Goal: Information Seeking & Learning: Compare options

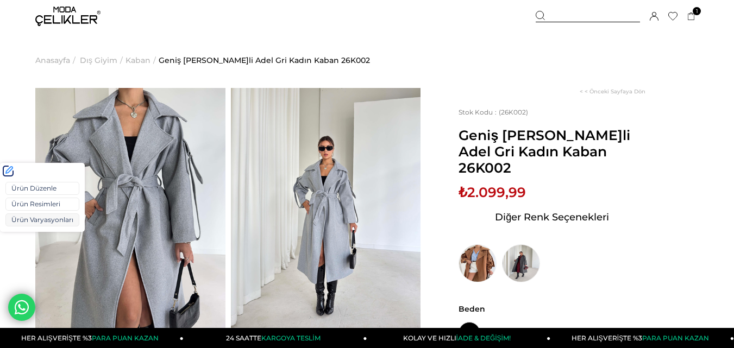
click at [24, 221] on link "Ürün Varyasyonları" at bounding box center [42, 220] width 74 height 13
click at [28, 218] on link "Ürün Varyasyonları" at bounding box center [42, 220] width 74 height 13
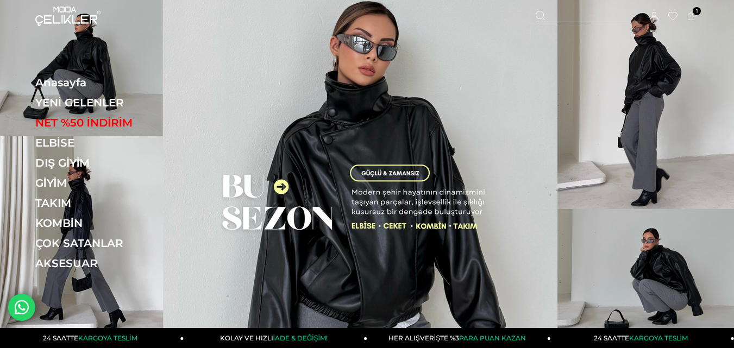
drag, startPoint x: 580, startPoint y: 11, endPoint x: 498, endPoint y: 39, distance: 86.9
click at [580, 11] on div at bounding box center [588, 16] width 104 height 11
click at [236, 64] on input "text" at bounding box center [367, 54] width 538 height 22
click at [236, 58] on input "text" at bounding box center [367, 54] width 538 height 22
type input "******"
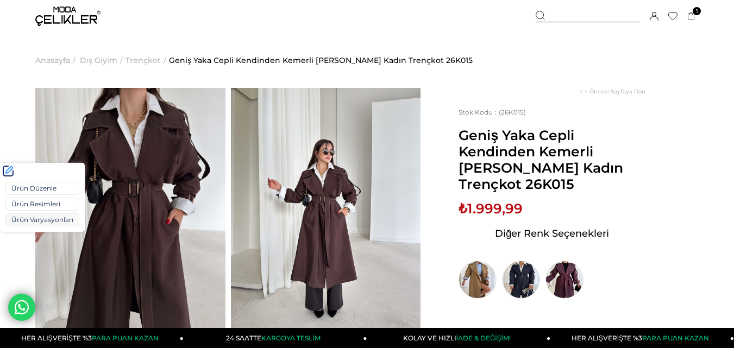
click at [21, 221] on link "Ürün Varyasyonları" at bounding box center [42, 220] width 74 height 13
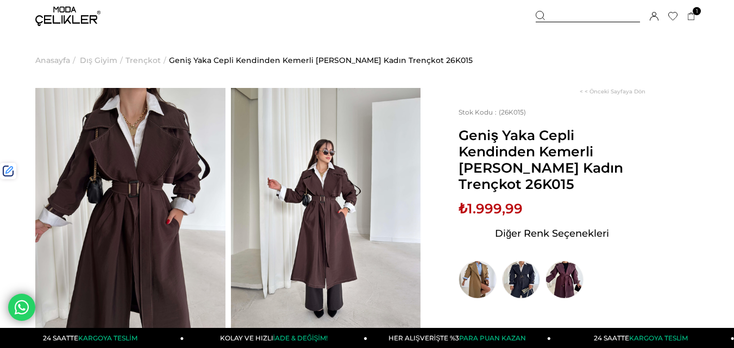
scroll to position [54, 0]
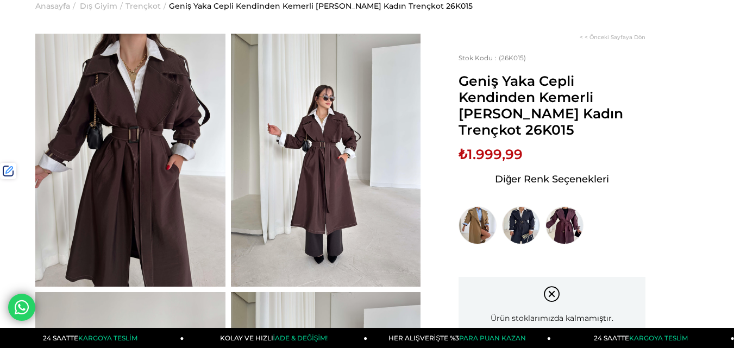
click at [481, 133] on span "Geniş Yaka Cepli Kendinden Kemerli Agnes Kahve Kadın Trençkot 26K015" at bounding box center [552, 105] width 187 height 65
copy span "26K015"
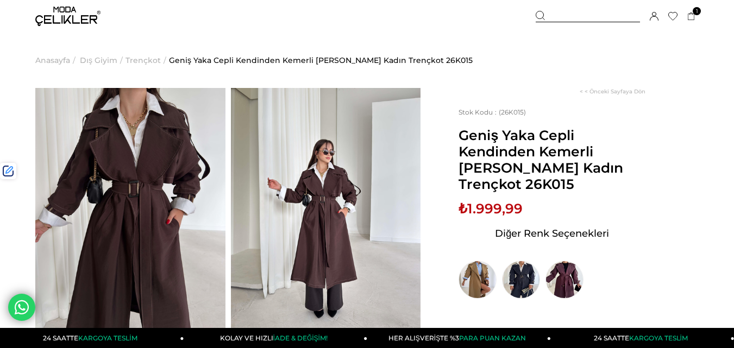
click at [574, 15] on div at bounding box center [588, 16] width 104 height 11
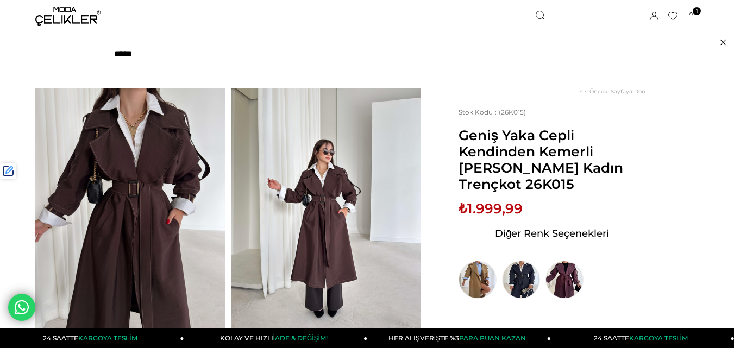
paste input "******"
type input "******"
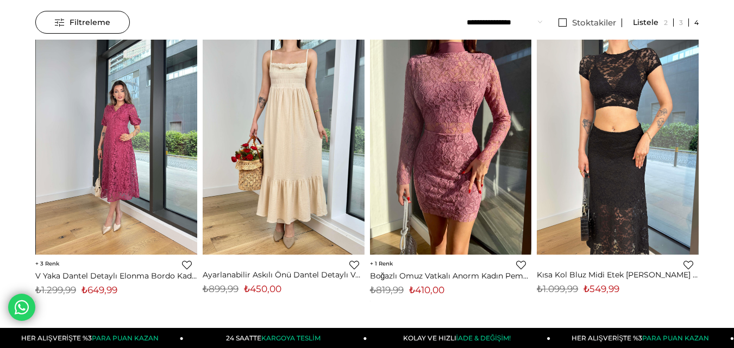
scroll to position [109, 0]
click at [136, 143] on img at bounding box center [117, 148] width 162 height 216
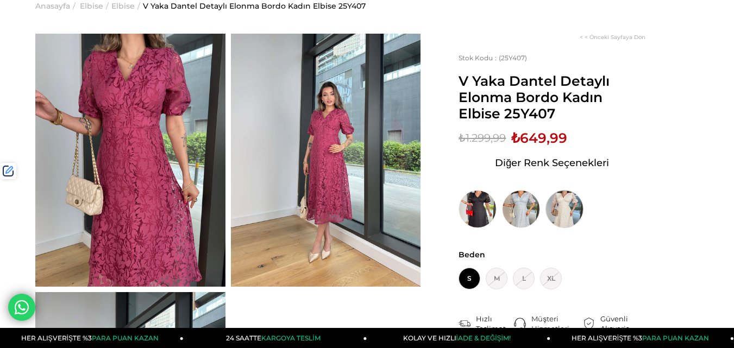
click at [581, 213] on img at bounding box center [565, 209] width 38 height 38
click at [565, 214] on img at bounding box center [565, 209] width 38 height 38
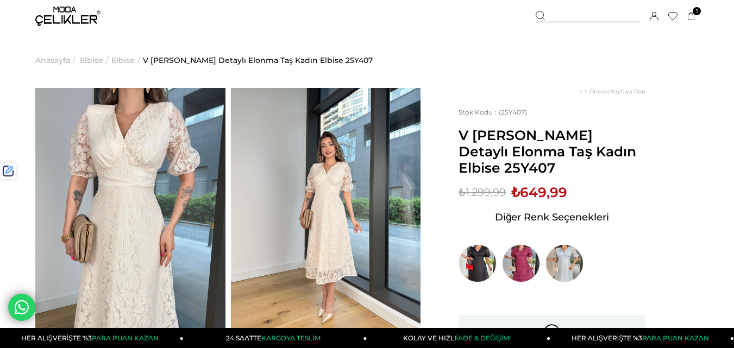
click at [479, 171] on span "V [PERSON_NAME] Detaylı Elonma Taş Kadın Elbise 25Y407" at bounding box center [552, 151] width 187 height 49
copy span "25Y407"
click at [573, 17] on div at bounding box center [588, 16] width 104 height 11
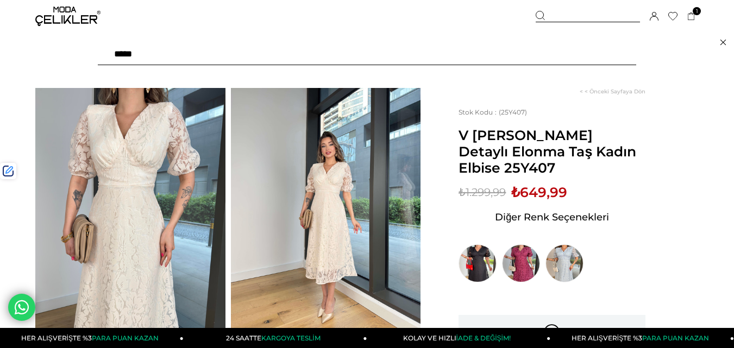
paste input "******"
type input "******"
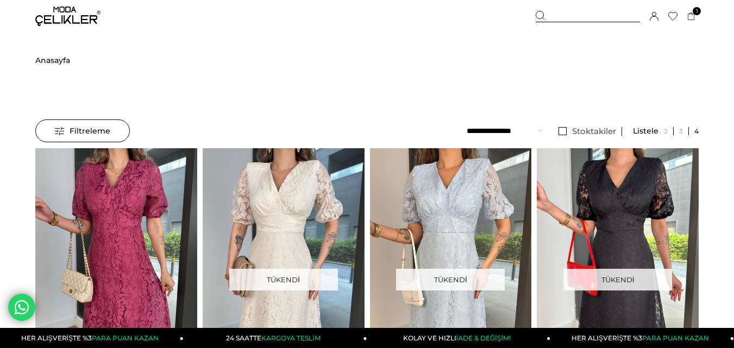
scroll to position [40, 0]
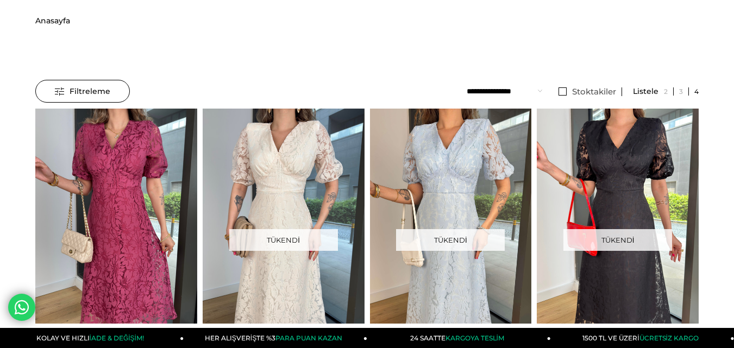
click at [48, 23] on span "Anasayfa" at bounding box center [52, 20] width 35 height 55
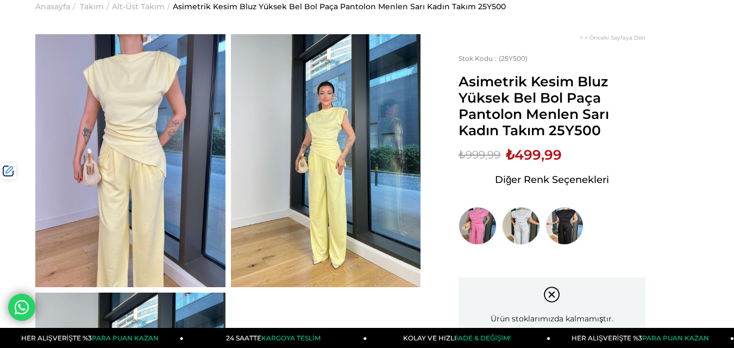
scroll to position [54, 0]
click at [580, 131] on span "Asimetrik Kesim Bluz Yüksek Bel Bol Paça Pantolon Menlen Sarı Kadın Takım 25Y500" at bounding box center [552, 105] width 187 height 65
copy span "25Y500"
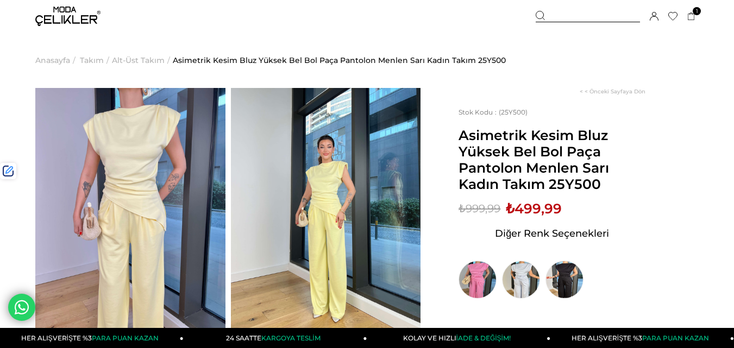
click at [562, 13] on div at bounding box center [588, 16] width 104 height 11
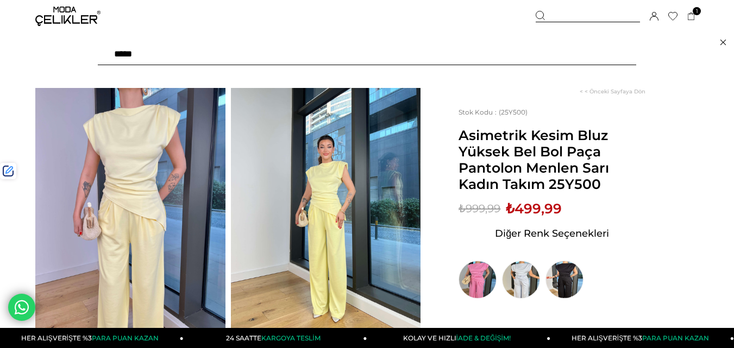
paste input "******"
type input "******"
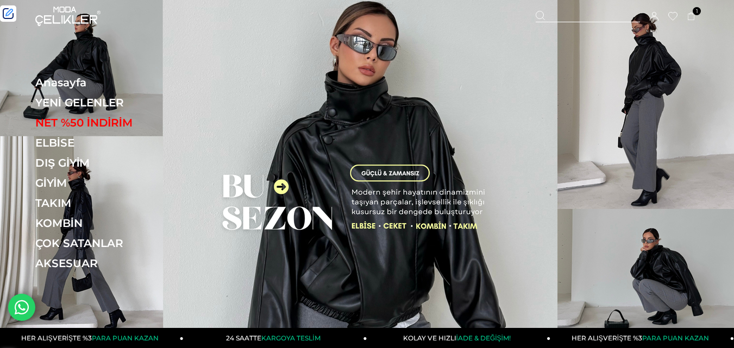
click at [86, 101] on link "YENİ GELENLER" at bounding box center [109, 102] width 149 height 13
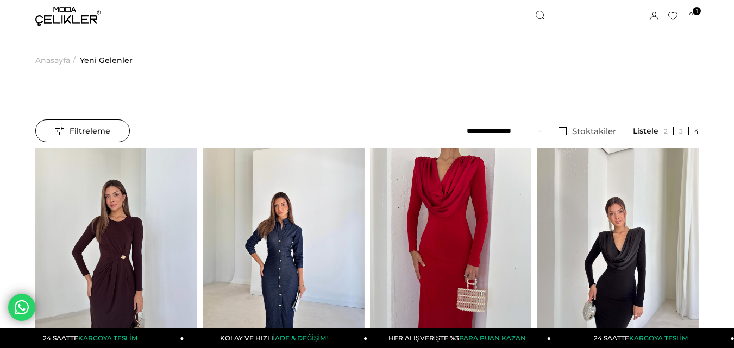
click at [561, 16] on div at bounding box center [588, 16] width 104 height 11
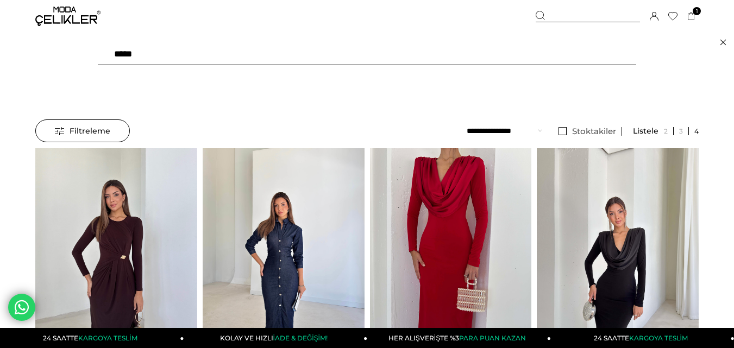
click at [222, 57] on input "text" at bounding box center [367, 54] width 538 height 22
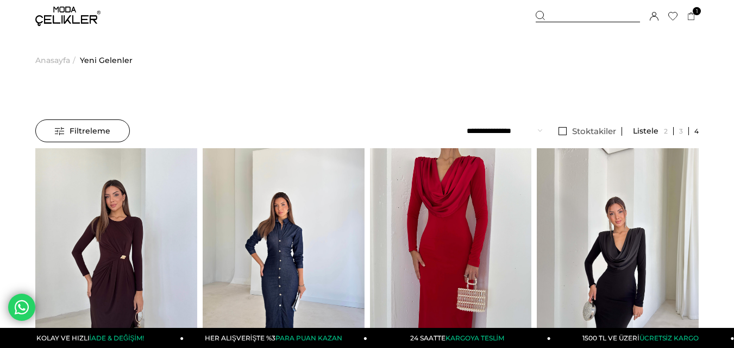
type input "******"
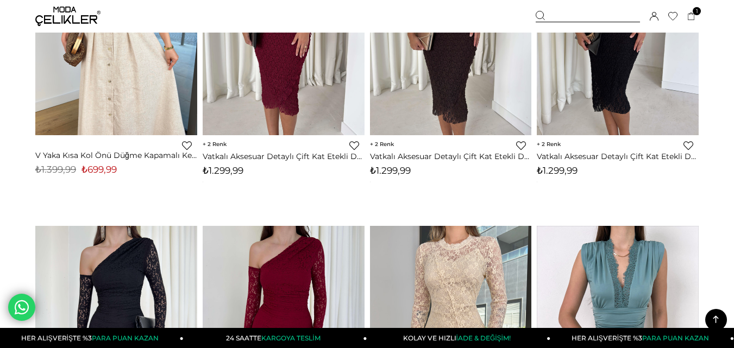
scroll to position [924, 0]
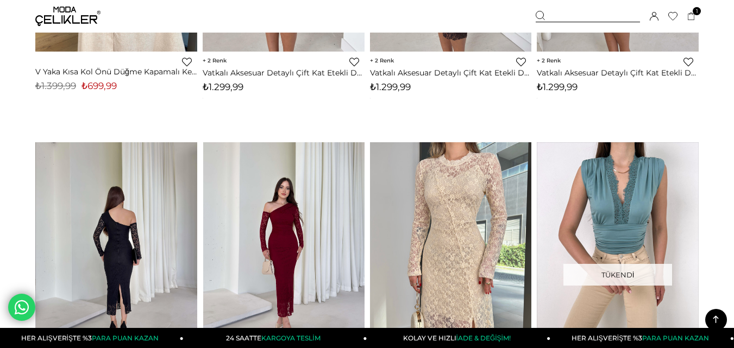
click at [120, 192] on img at bounding box center [117, 250] width 162 height 216
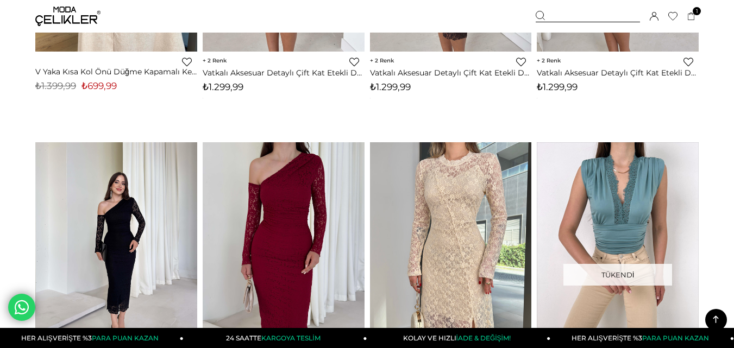
click at [120, 192] on div at bounding box center [117, 249] width 486 height 215
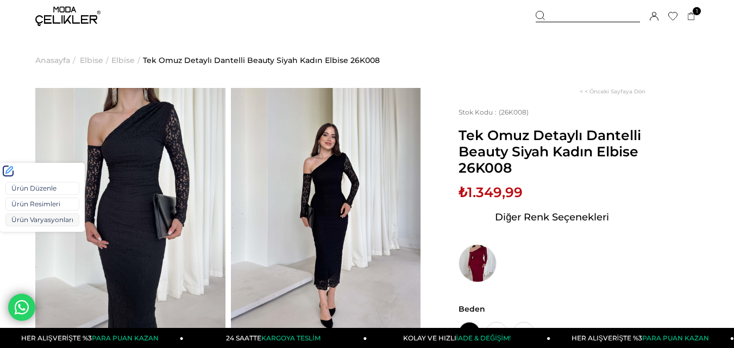
click at [25, 221] on link "Ürün Varyasyonları" at bounding box center [42, 220] width 74 height 13
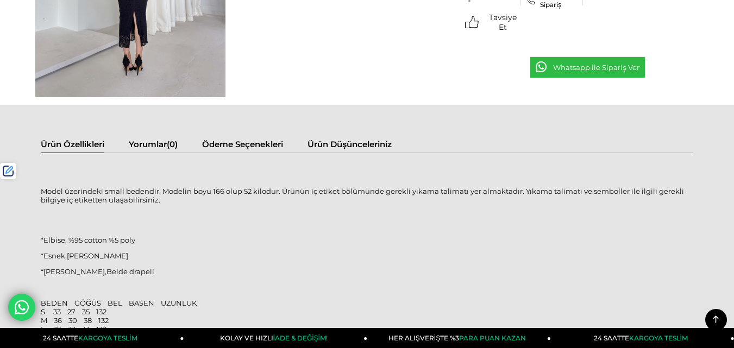
scroll to position [598, 0]
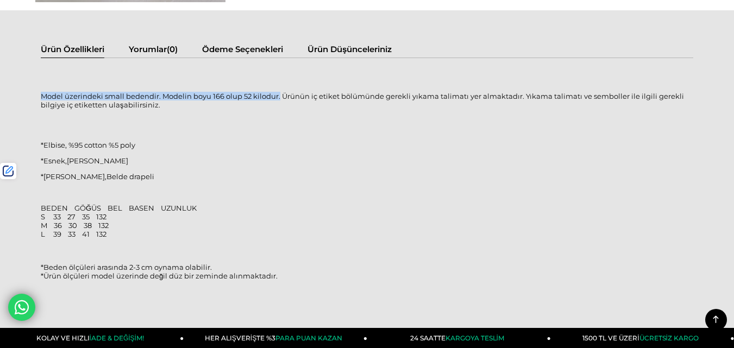
drag, startPoint x: 278, startPoint y: 97, endPoint x: 41, endPoint y: 96, distance: 236.4
click at [41, 96] on p "Model üzerindeki small bedendir. Modelin boyu 166 olup 52 kilodur. Ürünün iç et…" at bounding box center [367, 100] width 653 height 17
copy p "Model üzerindeki small bedendir. Modelin boyu 166 olup 52 kilodur."
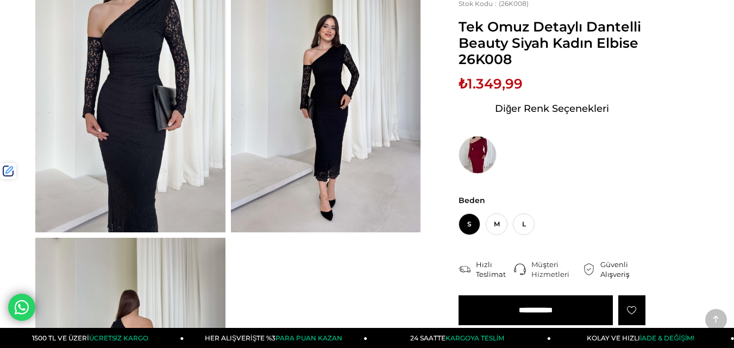
scroll to position [0, 0]
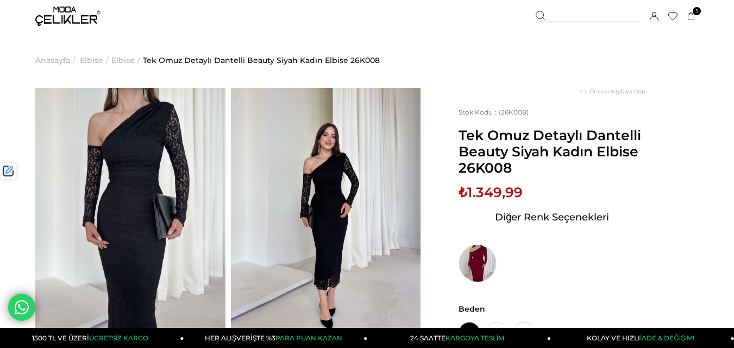
click at [562, 16] on div at bounding box center [588, 16] width 104 height 11
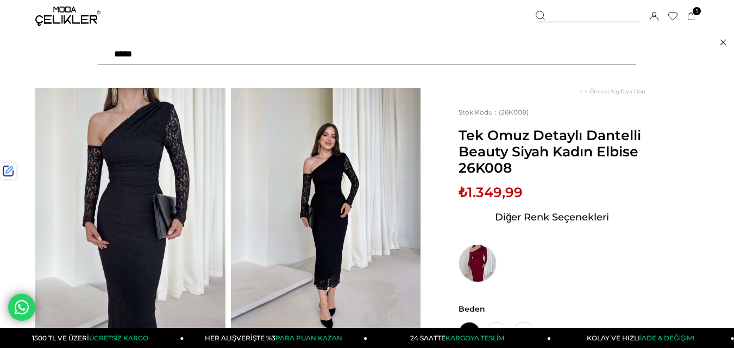
click at [197, 55] on input "text" at bounding box center [367, 54] width 538 height 22
type input "****"
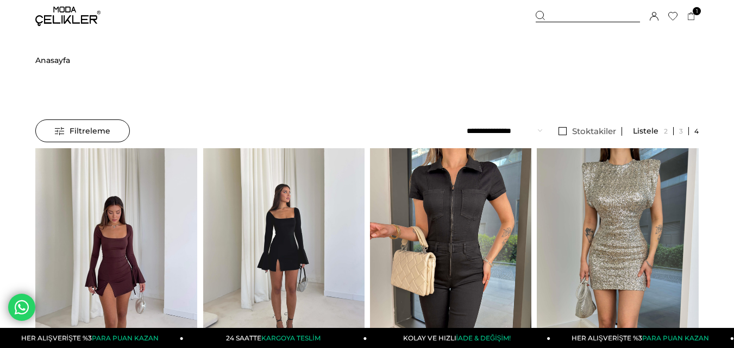
click at [269, 221] on img at bounding box center [284, 256] width 162 height 216
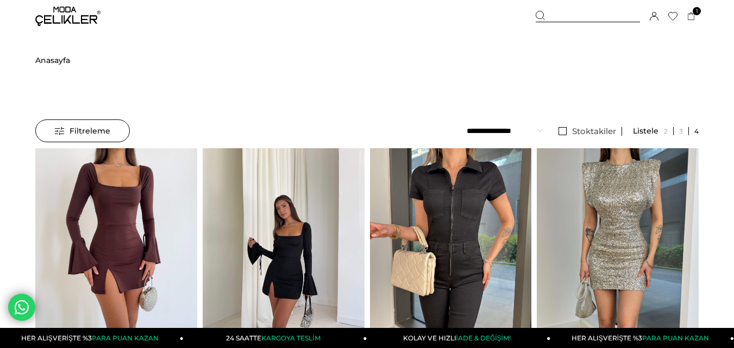
click at [269, 221] on div at bounding box center [283, 255] width 809 height 215
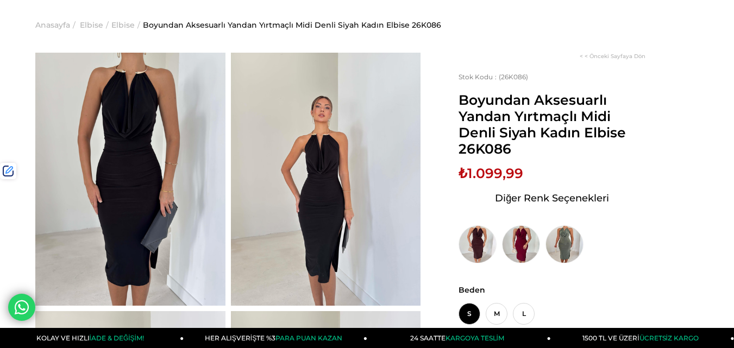
scroll to position [54, 0]
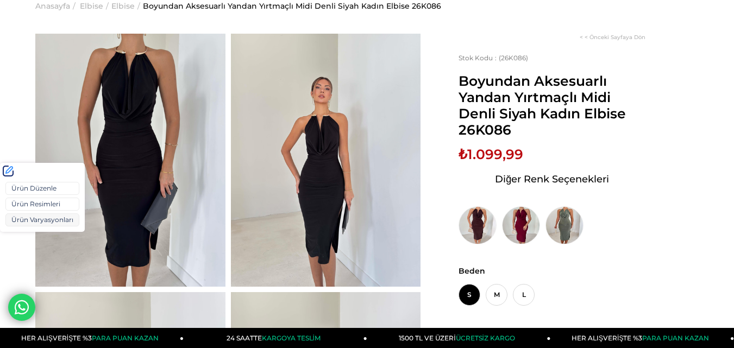
click at [27, 220] on link "Ürün Varyasyonları" at bounding box center [42, 220] width 74 height 13
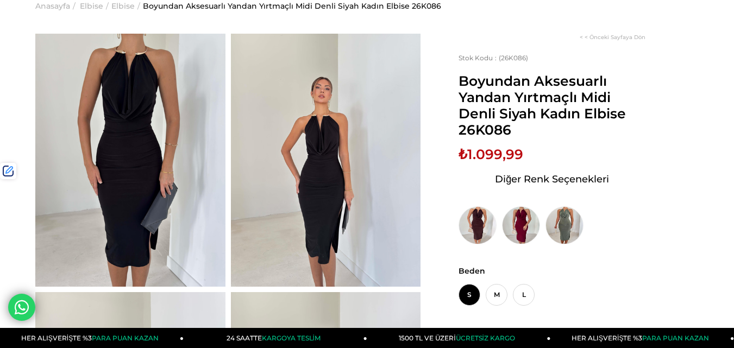
click at [481, 155] on span "₺1.099,99" at bounding box center [491, 154] width 65 height 16
copy span "1.099,99"
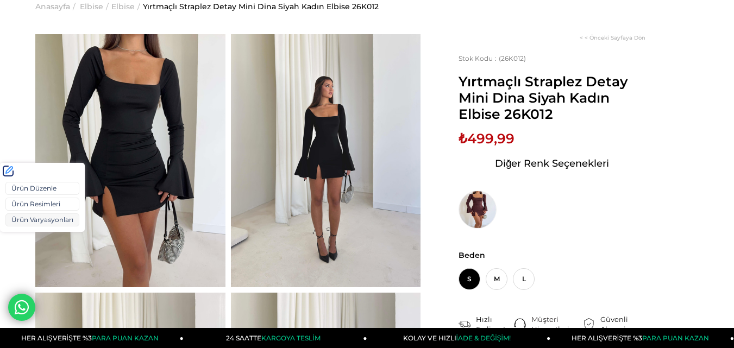
drag, startPoint x: 22, startPoint y: 222, endPoint x: 28, endPoint y: 220, distance: 6.4
click at [22, 222] on link "Ürün Varyasyonları" at bounding box center [42, 220] width 74 height 13
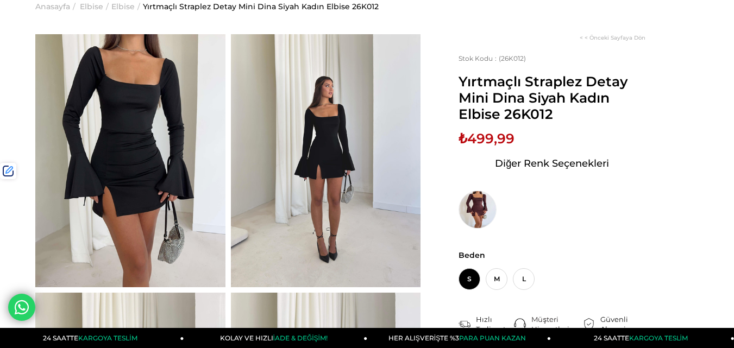
click at [487, 138] on span "₺499,99" at bounding box center [487, 138] width 56 height 16
drag, startPoint x: 487, startPoint y: 138, endPoint x: 366, endPoint y: 82, distance: 133.0
click at [486, 137] on span "₺499,99" at bounding box center [487, 138] width 56 height 16
copy span "499,99"
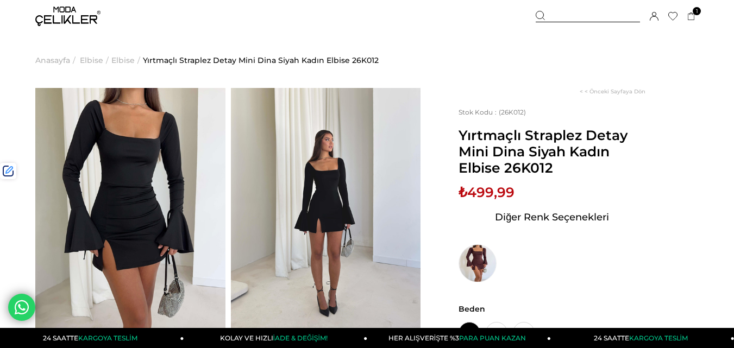
drag, startPoint x: 573, startPoint y: 19, endPoint x: 322, endPoint y: 56, distance: 253.7
click at [571, 19] on div at bounding box center [588, 16] width 104 height 11
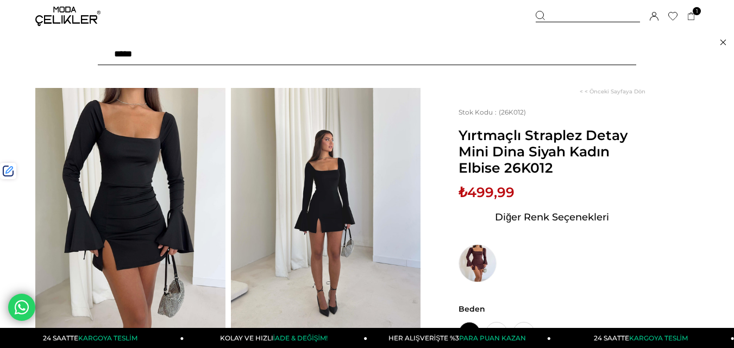
click at [262, 57] on input "text" at bounding box center [367, 54] width 538 height 22
type input "******"
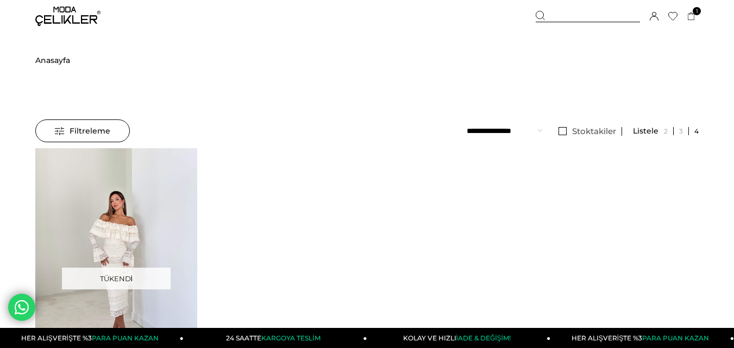
click at [123, 181] on img at bounding box center [116, 256] width 162 height 216
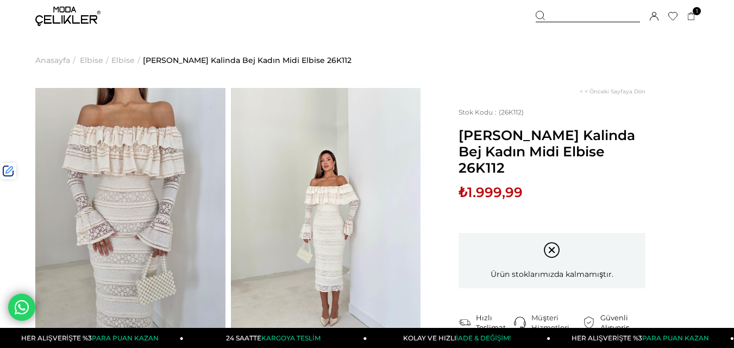
click at [578, 11] on div at bounding box center [588, 16] width 104 height 11
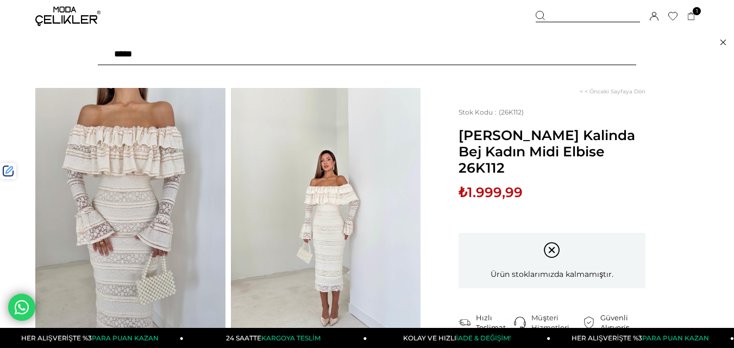
click at [253, 59] on input "text" at bounding box center [367, 54] width 538 height 22
type input "*******"
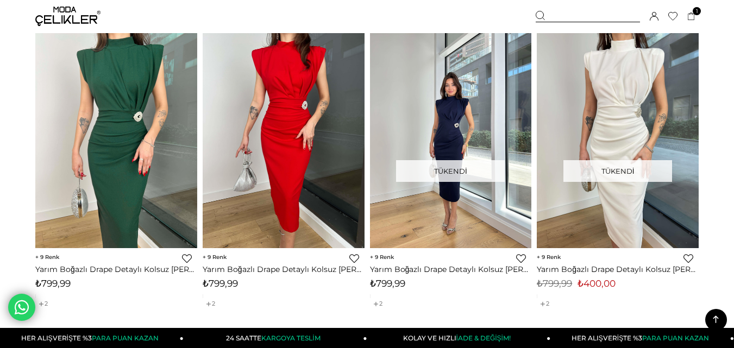
scroll to position [435, 0]
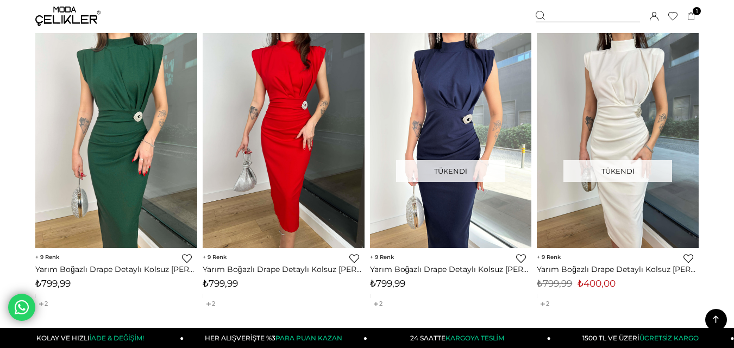
click at [78, 11] on img at bounding box center [67, 17] width 65 height 20
drag, startPoint x: 565, startPoint y: 20, endPoint x: 502, endPoint y: 27, distance: 63.4
click at [561, 20] on div at bounding box center [588, 16] width 104 height 11
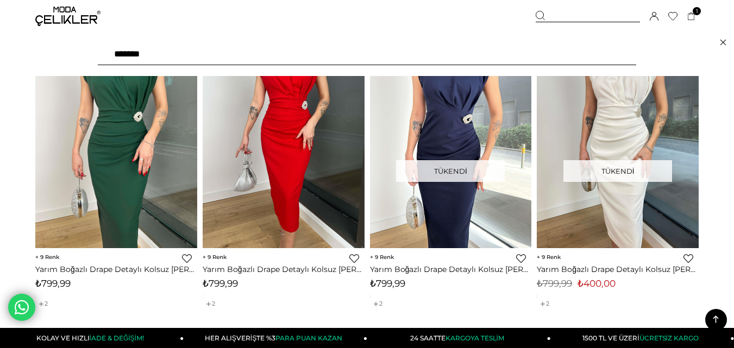
click at [229, 53] on input "*******" at bounding box center [367, 54] width 538 height 22
type input "*****"
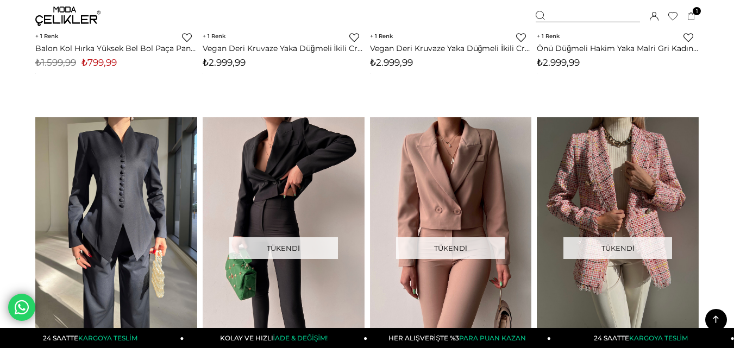
scroll to position [3368, 0]
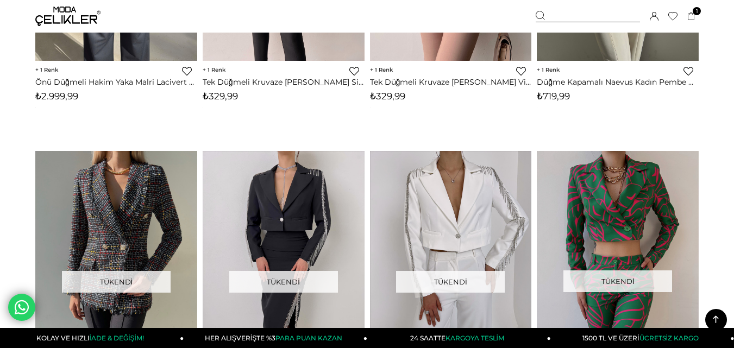
click at [76, 17] on img at bounding box center [67, 17] width 65 height 20
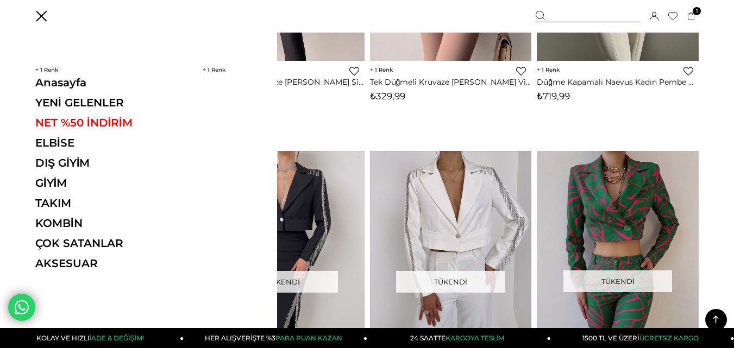
drag, startPoint x: 90, startPoint y: 100, endPoint x: 95, endPoint y: 93, distance: 7.8
click at [90, 101] on link "YENİ GELENLER" at bounding box center [109, 102] width 149 height 13
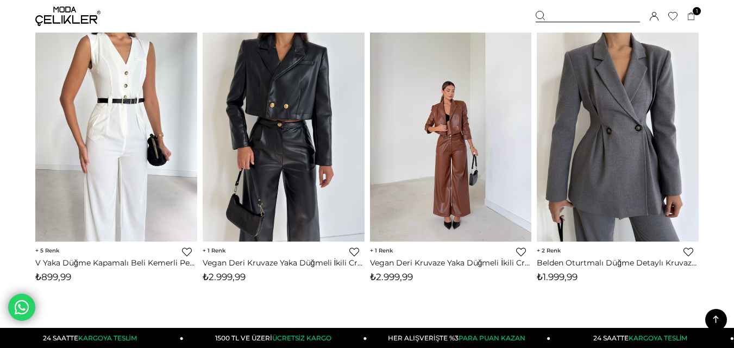
scroll to position [6140, 0]
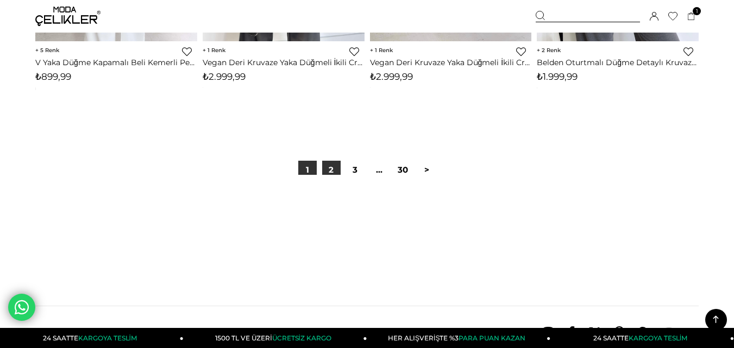
click at [335, 167] on link "2" at bounding box center [331, 170] width 18 height 18
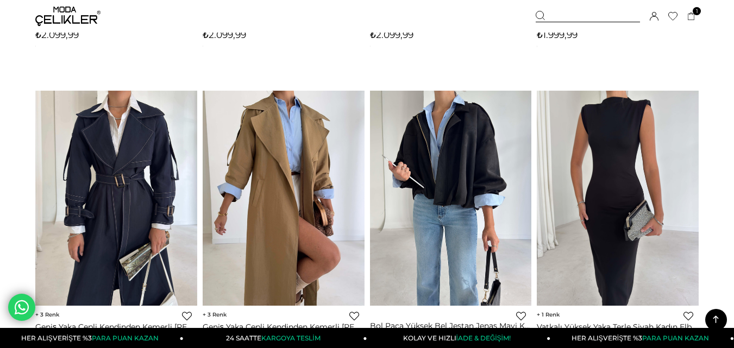
scroll to position [1902, 0]
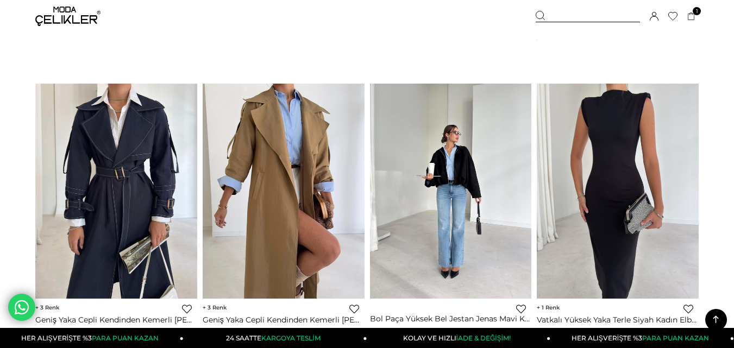
click at [443, 183] on div at bounding box center [532, 191] width 647 height 215
click at [443, 183] on img at bounding box center [451, 192] width 162 height 216
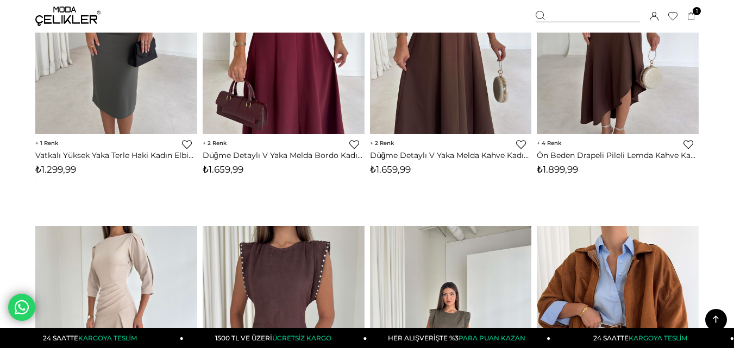
scroll to position [2365, 0]
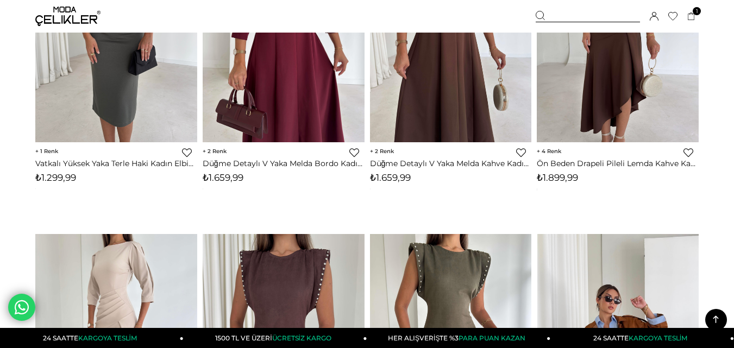
click at [589, 264] on img at bounding box center [618, 342] width 162 height 216
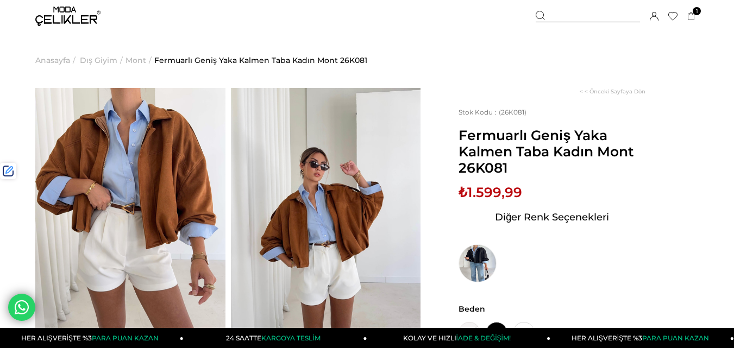
click at [493, 167] on span "Fermuarlı Geniş Yaka Kalmen Taba Kadın Mont 26K081" at bounding box center [552, 151] width 187 height 49
copy span "26K081"
click at [574, 15] on div at bounding box center [588, 16] width 104 height 11
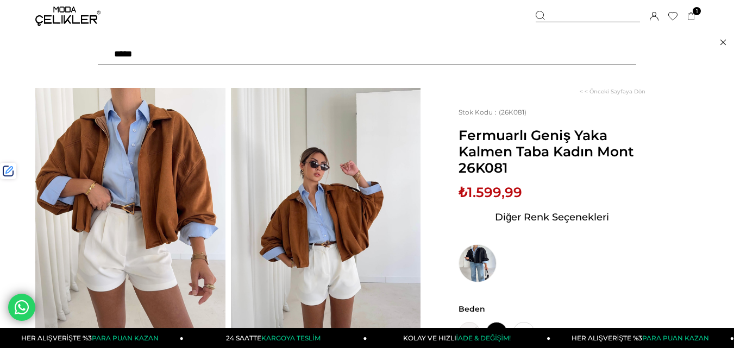
paste input "******"
type input "******"
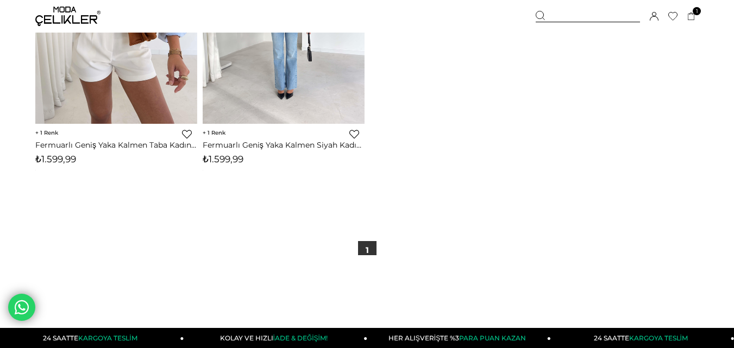
scroll to position [257, 0]
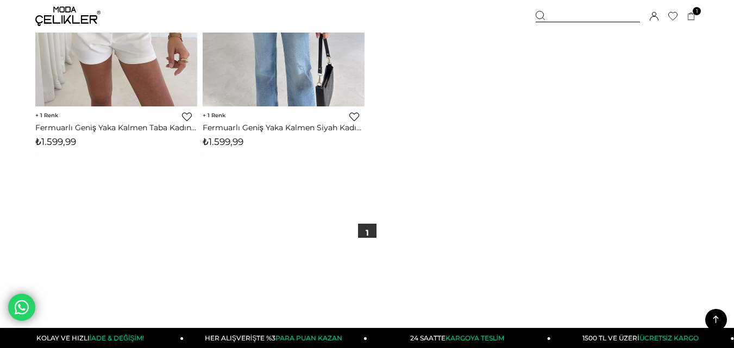
click at [217, 139] on span "₺1.599,99" at bounding box center [223, 141] width 41 height 11
copy span "1.599,99"
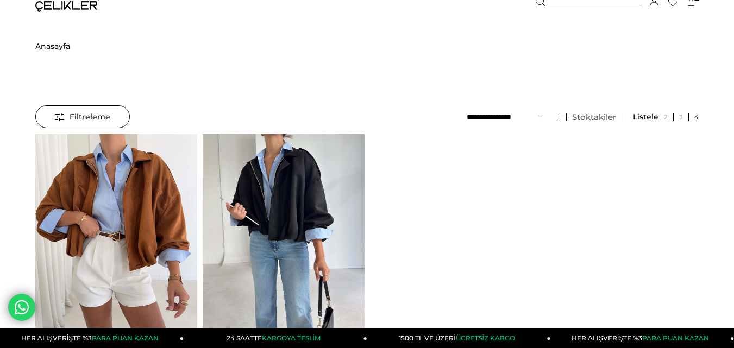
scroll to position [0, 0]
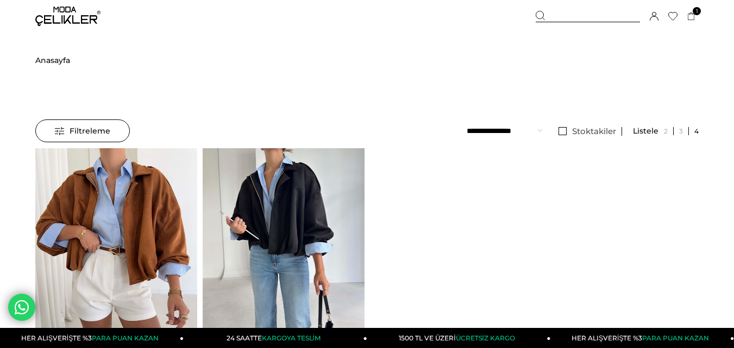
click at [561, 18] on div at bounding box center [588, 16] width 104 height 11
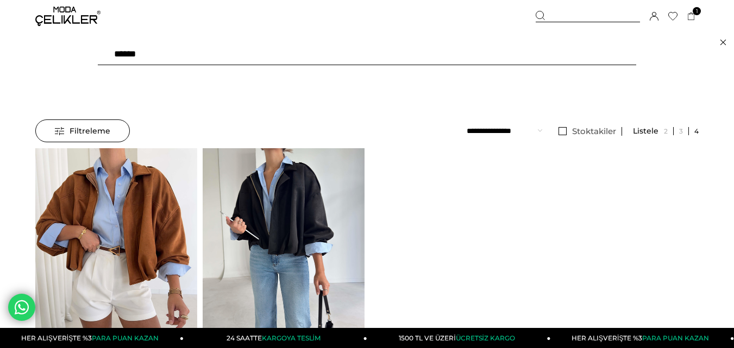
click at [242, 55] on input "******" at bounding box center [367, 54] width 538 height 22
paste input "text"
type input "******"
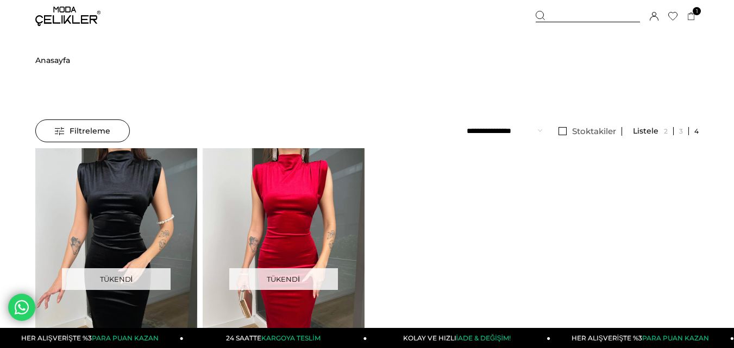
click at [555, 17] on div at bounding box center [588, 16] width 104 height 11
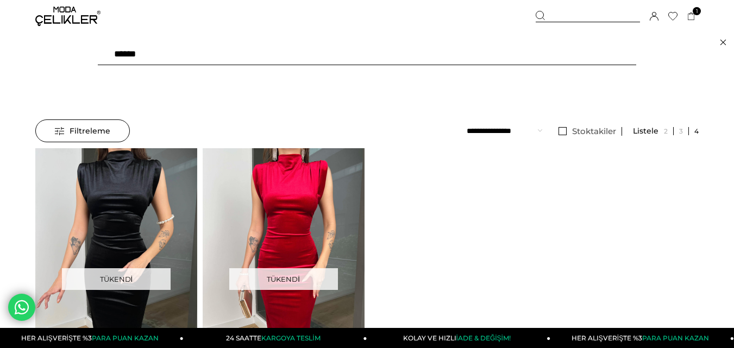
click at [199, 54] on input "******" at bounding box center [367, 54] width 538 height 22
paste input "text"
type input "******"
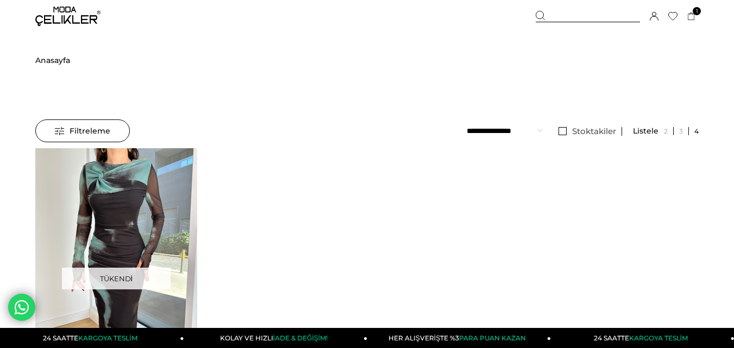
click at [49, 62] on span "Anasayfa" at bounding box center [52, 60] width 35 height 55
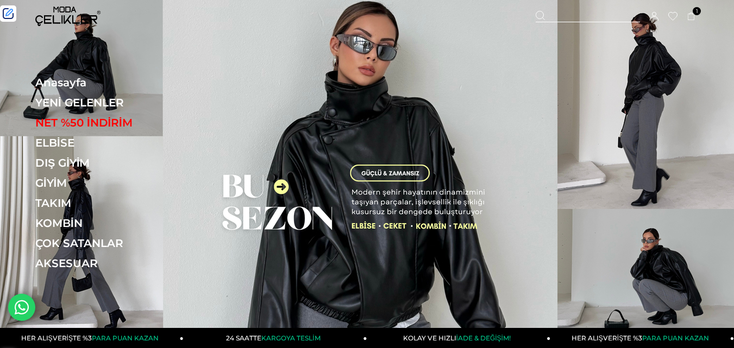
click at [94, 101] on link "YENİ GELENLER" at bounding box center [109, 102] width 149 height 13
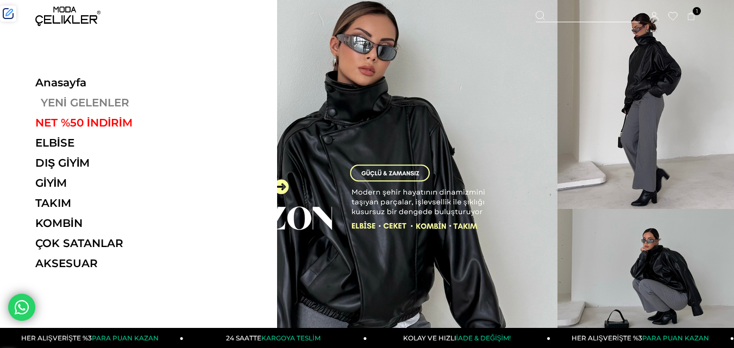
click at [64, 101] on link "YENİ GELENLER" at bounding box center [109, 102] width 149 height 13
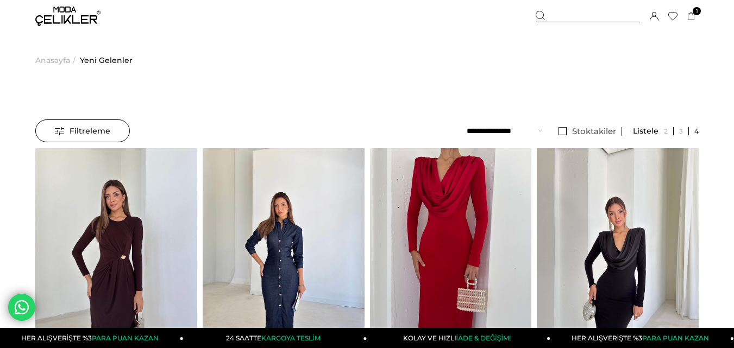
click at [576, 15] on div at bounding box center [588, 16] width 104 height 11
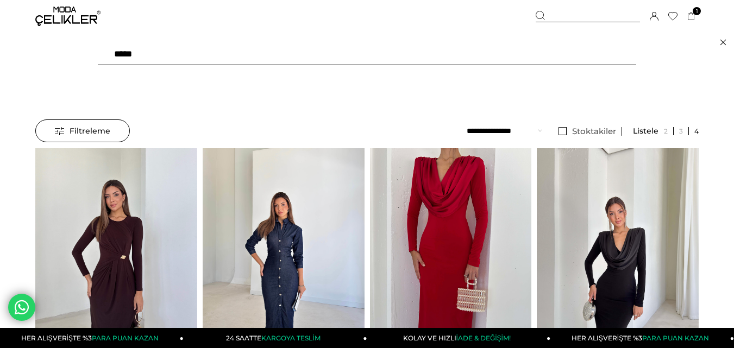
click at [275, 57] on input "text" at bounding box center [367, 54] width 538 height 22
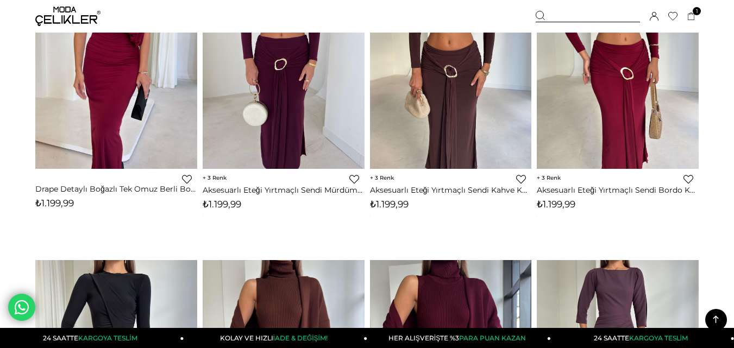
scroll to position [652, 0]
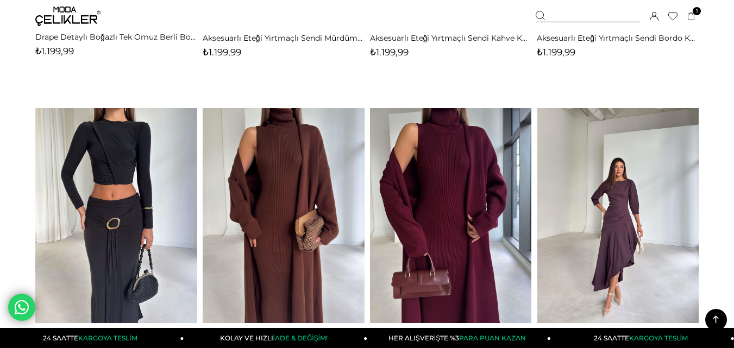
click at [631, 193] on link at bounding box center [618, 215] width 162 height 215
drag, startPoint x: 631, startPoint y: 193, endPoint x: 495, endPoint y: 4, distance: 232.7
click at [631, 192] on img at bounding box center [618, 216] width 162 height 216
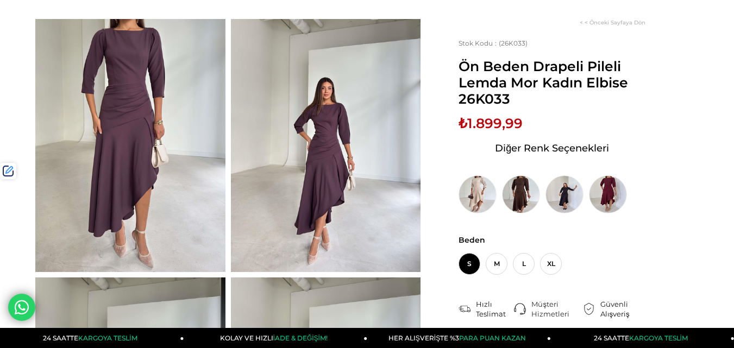
scroll to position [109, 0]
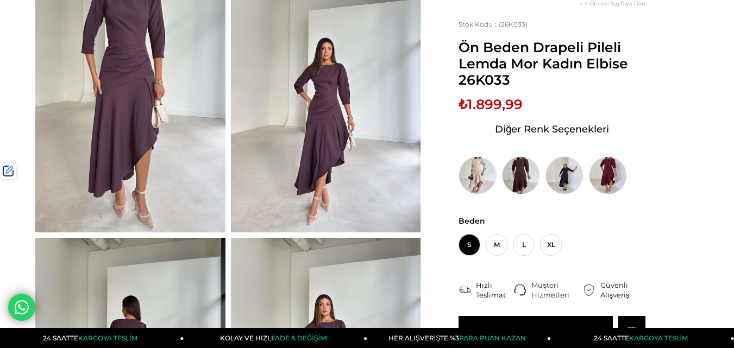
click at [490, 104] on span "₺1.899,99" at bounding box center [491, 104] width 64 height 16
copy span "1.899,99"
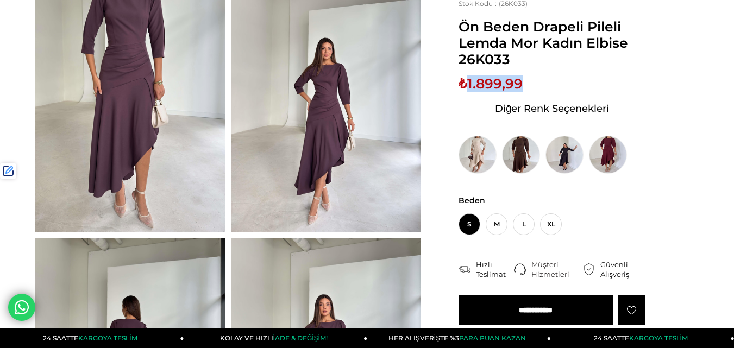
scroll to position [0, 0]
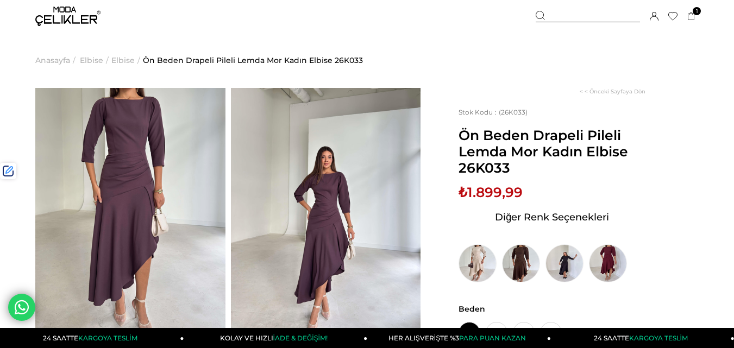
click at [563, 10] on div "Sepetim 1 Ürün ₺1.699,99 Asimetrik Yaka Uzun Kollu Keyli Bordo Kadın Midi Elbis…" at bounding box center [617, 16] width 163 height 33
click at [563, 22] on div at bounding box center [588, 16] width 104 height 11
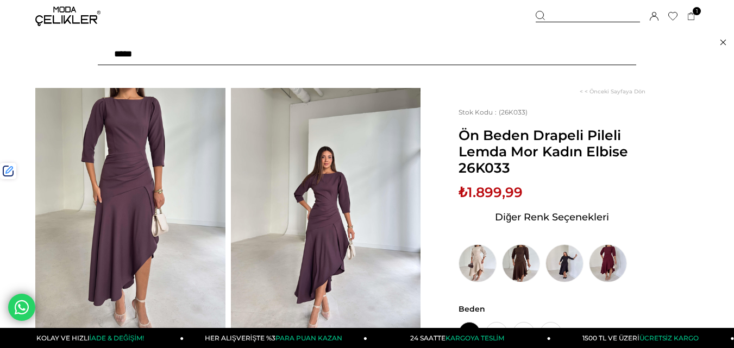
paste input "******"
type input "******"
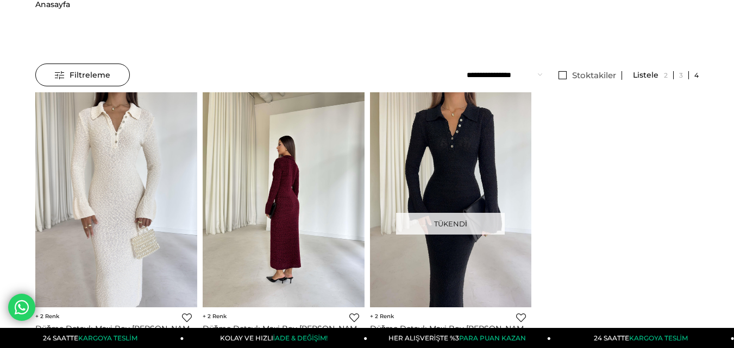
scroll to position [109, 0]
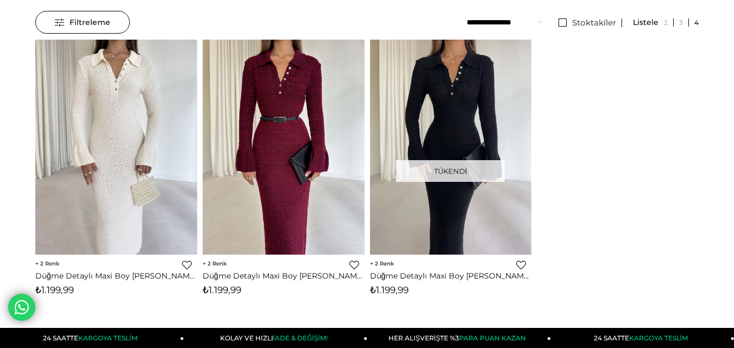
click at [221, 290] on span "₺1.199,99" at bounding box center [222, 290] width 39 height 11
copy span "1.199,99"
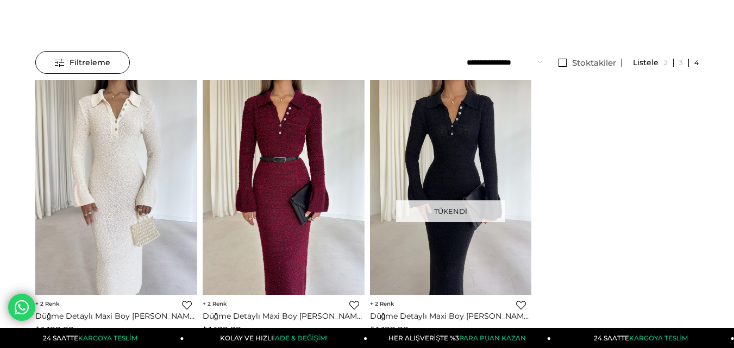
scroll to position [0, 0]
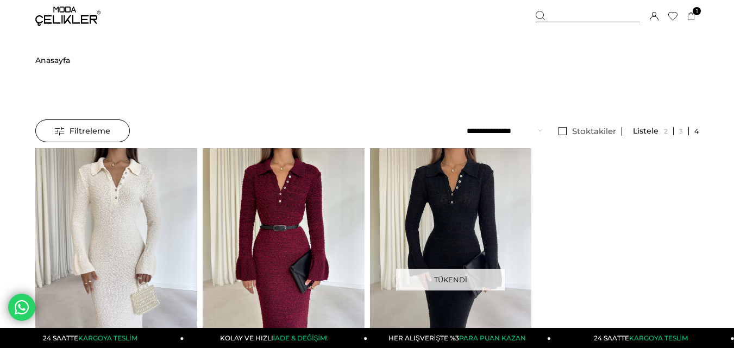
drag, startPoint x: 584, startPoint y: 12, endPoint x: 400, endPoint y: 59, distance: 190.0
click at [583, 12] on div at bounding box center [588, 16] width 104 height 11
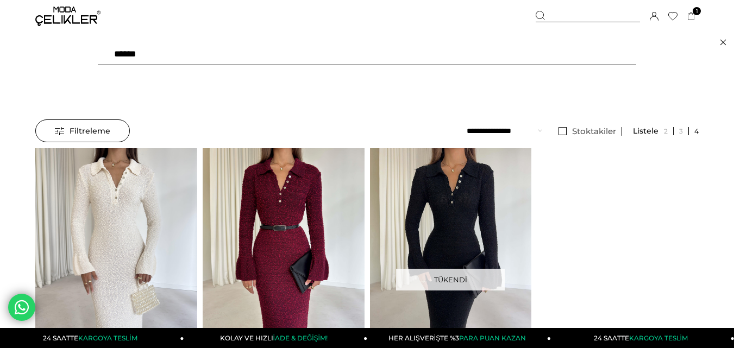
click at [228, 56] on input "******" at bounding box center [367, 54] width 538 height 22
paste input "text"
type input "******"
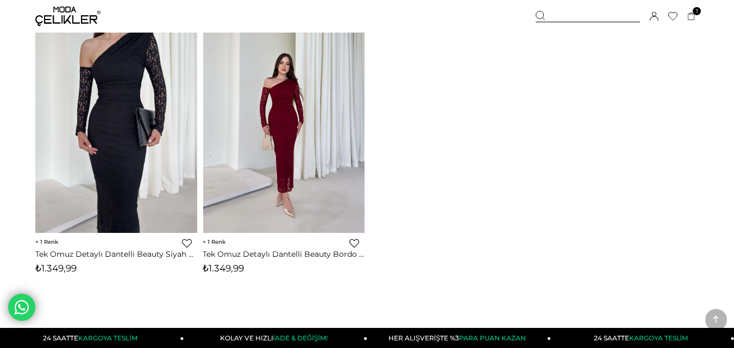
scroll to position [163, 0]
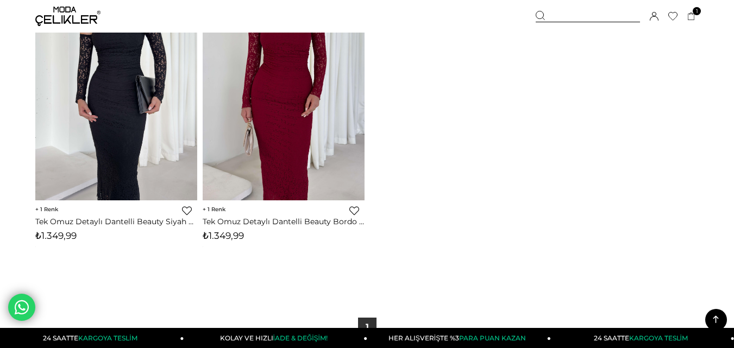
click at [227, 237] on span "₺1.349,99" at bounding box center [223, 235] width 41 height 11
copy span "1.349,99"
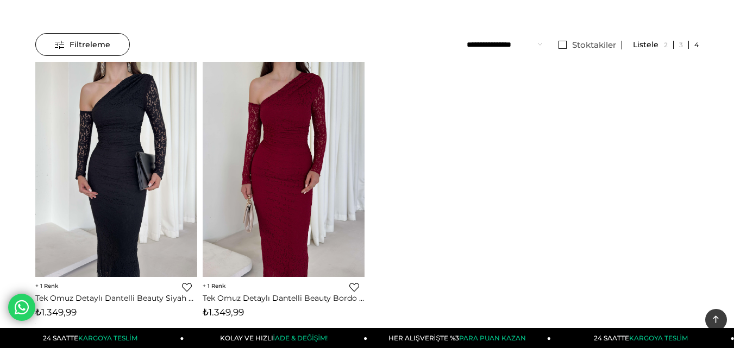
scroll to position [0, 0]
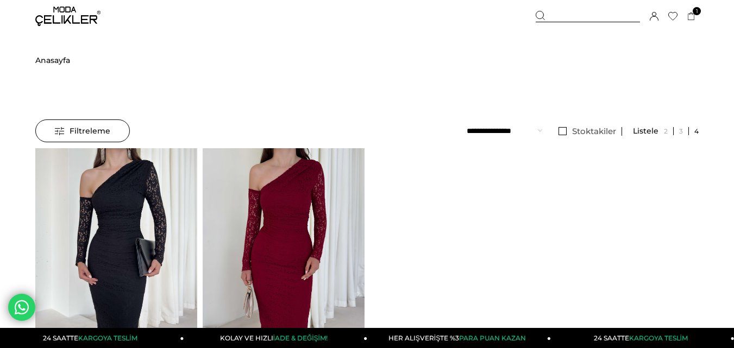
drag, startPoint x: 571, startPoint y: 18, endPoint x: 318, endPoint y: 51, distance: 255.3
click at [571, 18] on div at bounding box center [588, 16] width 104 height 11
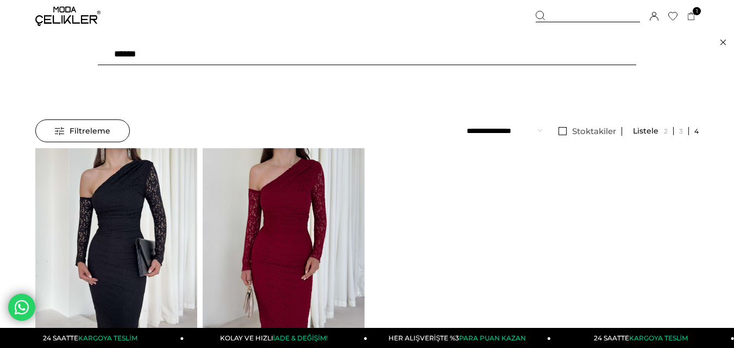
click at [262, 52] on input "******" at bounding box center [367, 54] width 538 height 22
paste input "text"
type input "******"
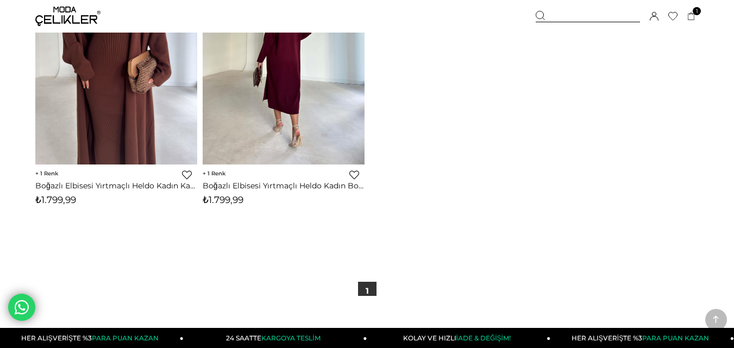
scroll to position [217, 0]
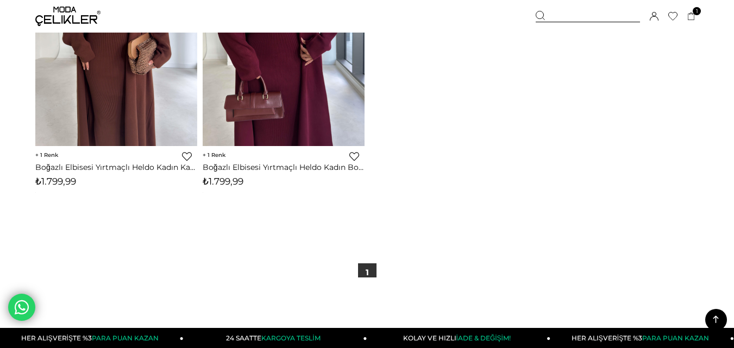
click at [224, 182] on span "₺1.799,99" at bounding box center [223, 181] width 41 height 11
copy span "1.799,99"
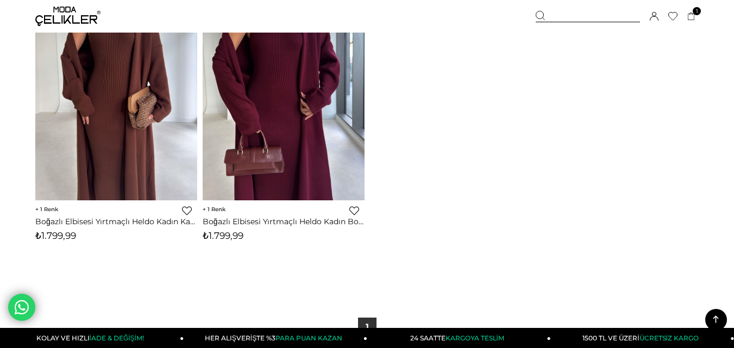
scroll to position [0, 0]
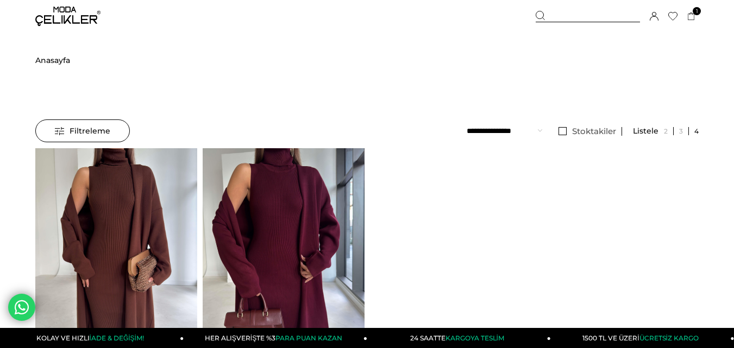
drag, startPoint x: 576, startPoint y: 12, endPoint x: 570, endPoint y: 12, distance: 6.0
click at [574, 12] on div at bounding box center [588, 16] width 104 height 11
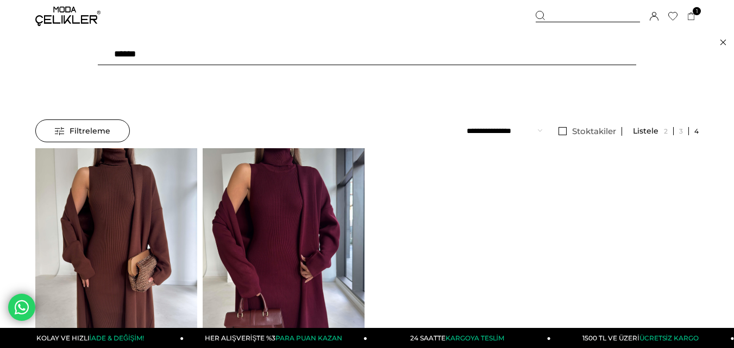
click at [287, 49] on input "******" at bounding box center [367, 54] width 538 height 22
type input "****"
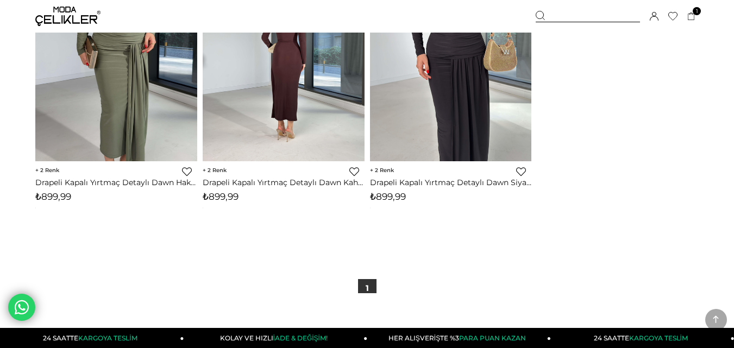
scroll to position [217, 0]
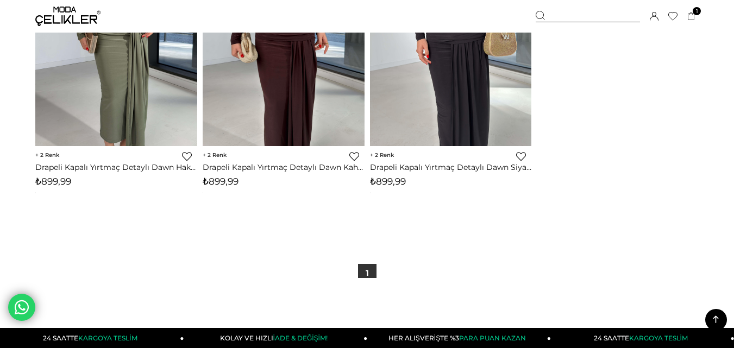
click at [220, 185] on span "₺899,99" at bounding box center [221, 181] width 36 height 11
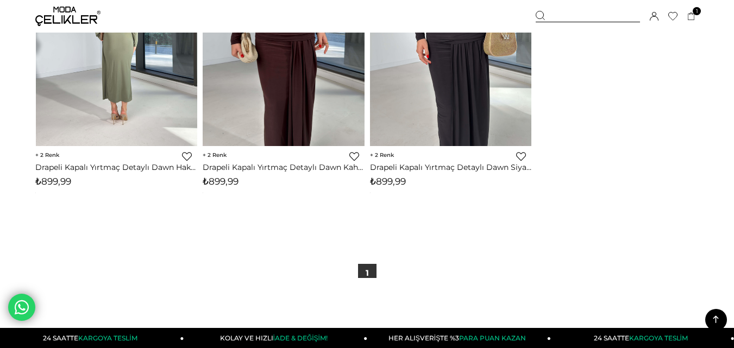
copy span "899,99"
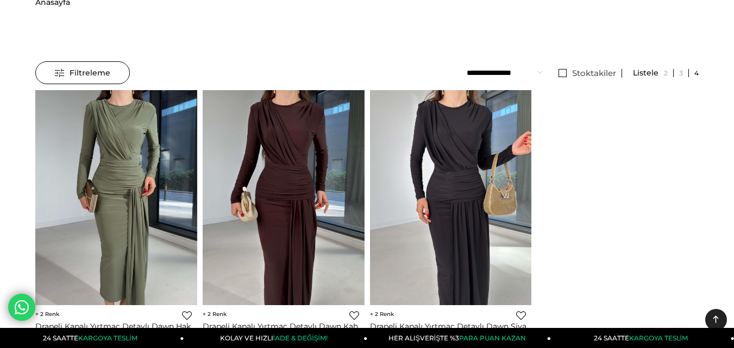
scroll to position [0, 0]
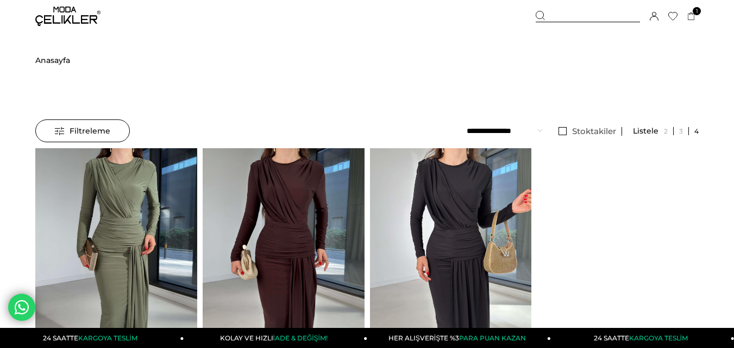
drag, startPoint x: 571, startPoint y: 15, endPoint x: 565, endPoint y: 15, distance: 6.0
click at [570, 15] on div at bounding box center [588, 16] width 104 height 11
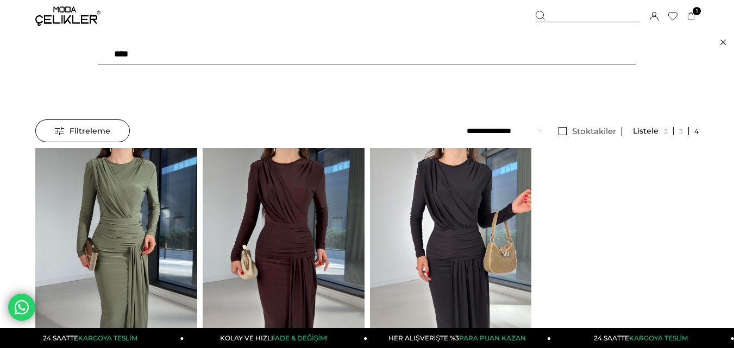
click at [258, 51] on input "****" at bounding box center [367, 54] width 538 height 22
type input "******"
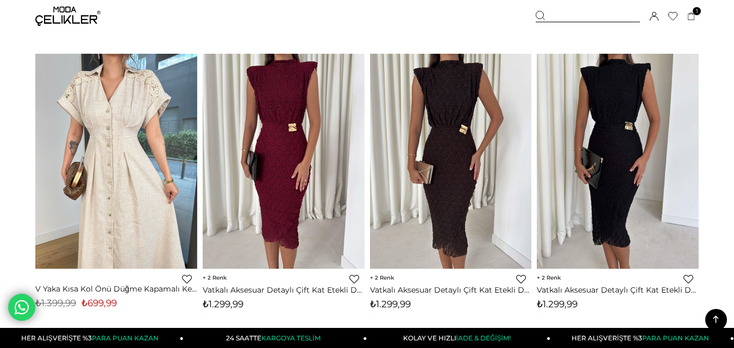
scroll to position [924, 0]
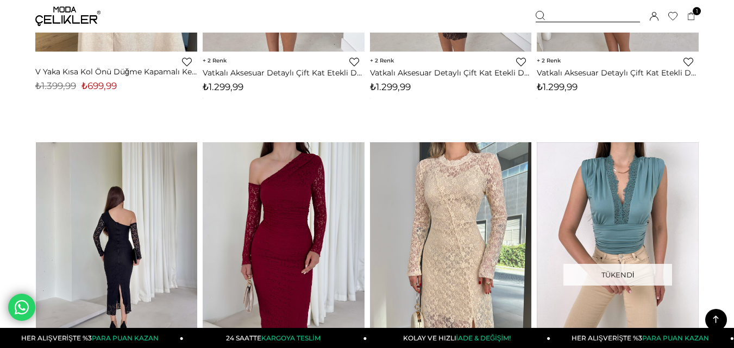
click at [158, 184] on img at bounding box center [117, 250] width 162 height 216
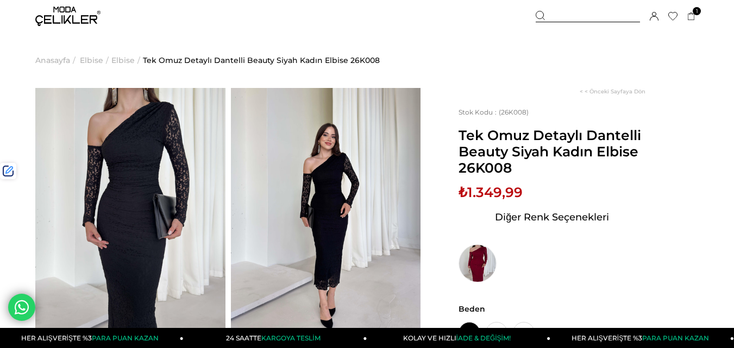
click at [470, 127] on span "Tek Omuz Detaylı Dantelli Beauty Siyah Kadın Elbise 26K008" at bounding box center [552, 151] width 187 height 49
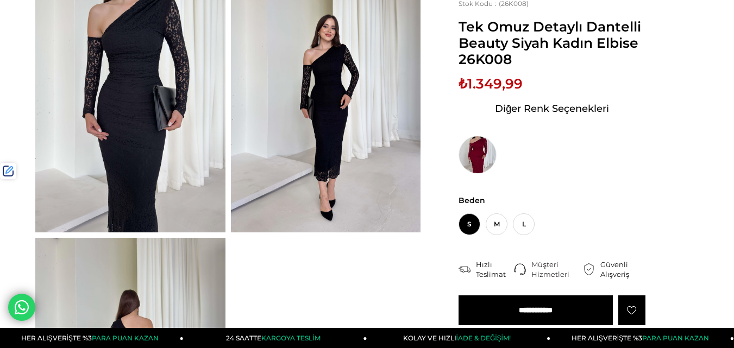
click at [470, 58] on span "Tek Omuz Detaylı Dantelli Beauty Siyah Kadın Elbise 26K008" at bounding box center [552, 42] width 187 height 49
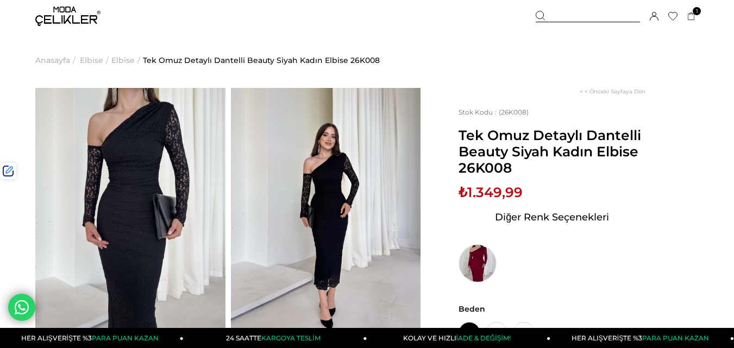
click at [584, 15] on div at bounding box center [588, 16] width 104 height 11
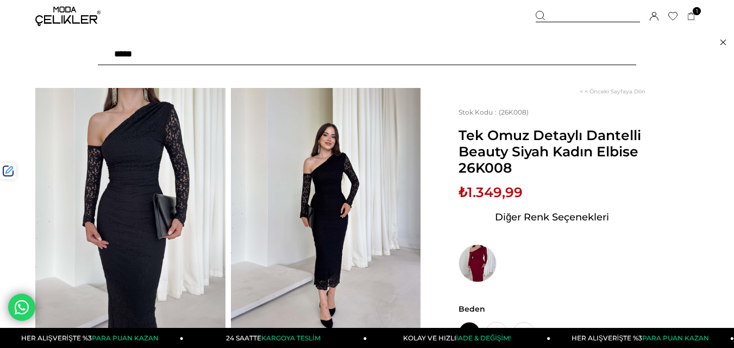
paste input "******"
type input "******"
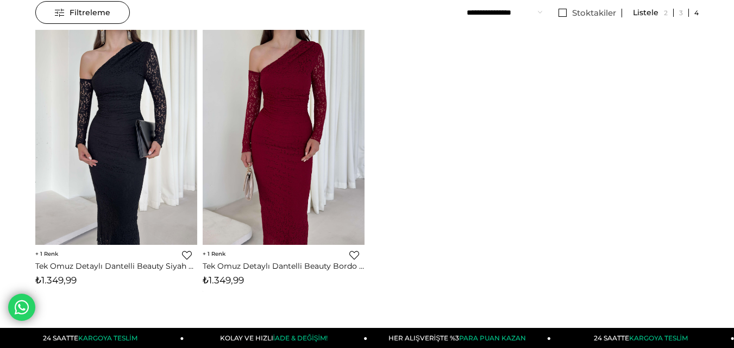
scroll to position [203, 0]
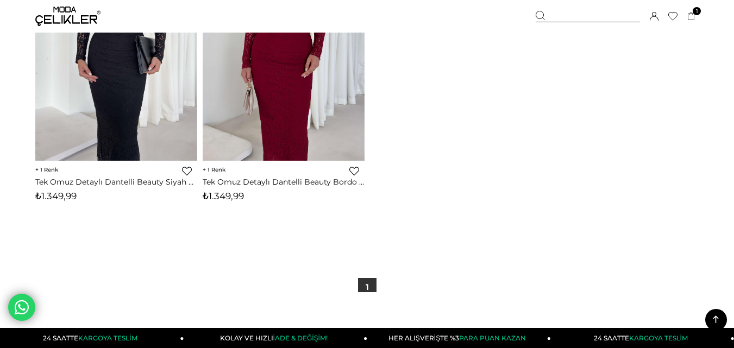
click at [225, 193] on span "₺1.349,99" at bounding box center [223, 196] width 41 height 11
copy span "1.349,99"
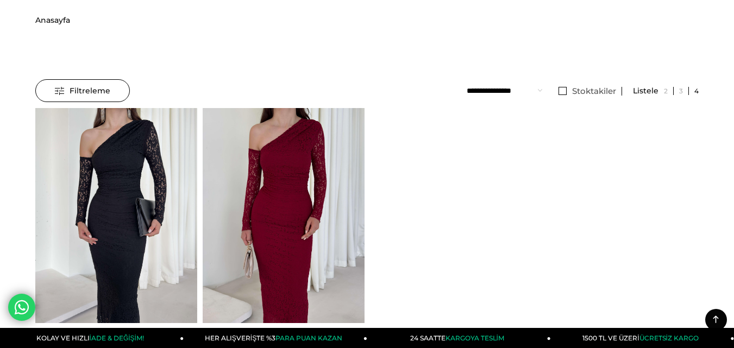
scroll to position [40, 0]
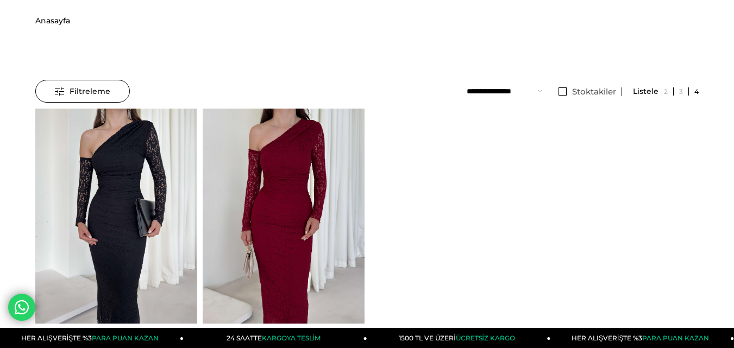
click at [51, 20] on span "Anasayfa" at bounding box center [52, 20] width 35 height 55
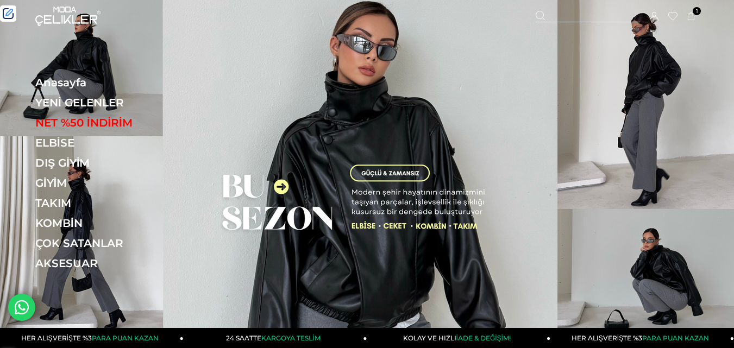
click at [68, 101] on link "YENİ GELENLER" at bounding box center [109, 102] width 149 height 13
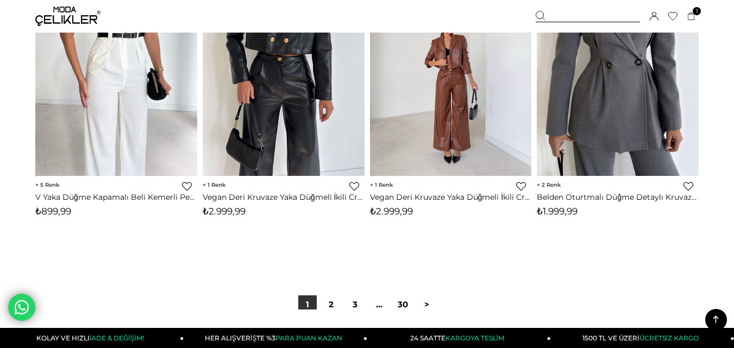
scroll to position [6194, 0]
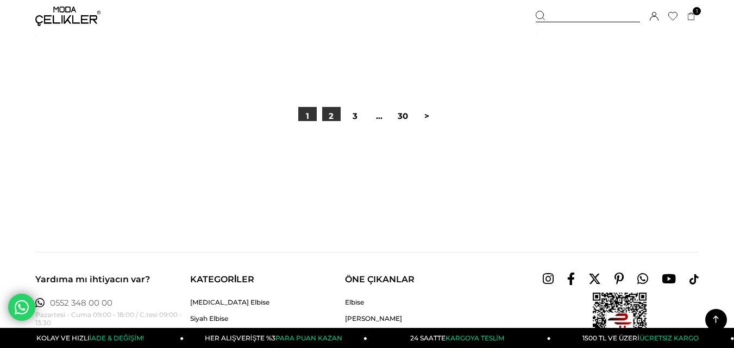
click at [336, 116] on link "2" at bounding box center [331, 116] width 18 height 18
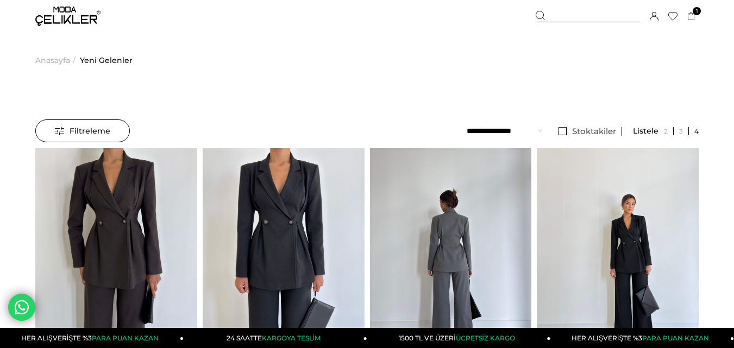
click at [384, 62] on ul "Anasayfa > Yeni Gelenler" at bounding box center [366, 60] width 663 height 55
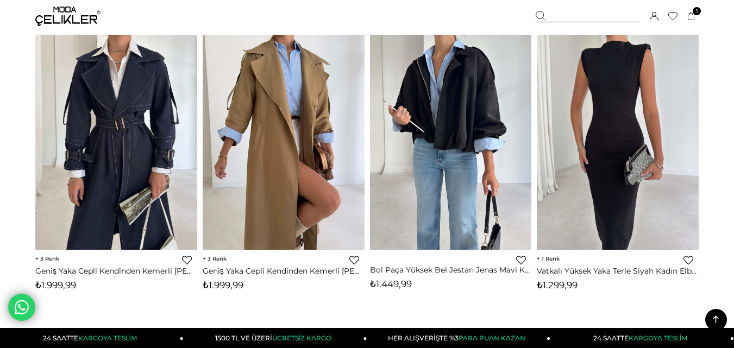
scroll to position [1956, 0]
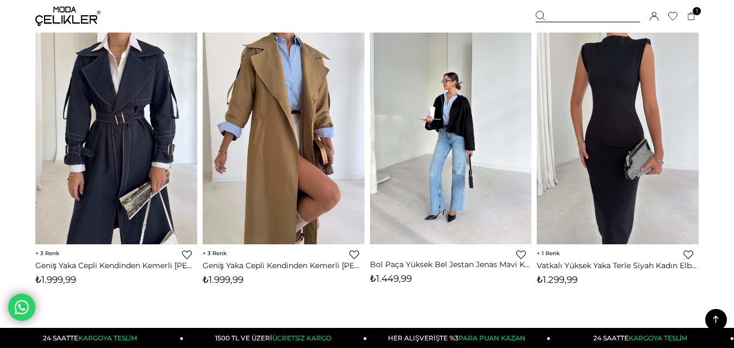
click at [437, 105] on img at bounding box center [451, 137] width 162 height 216
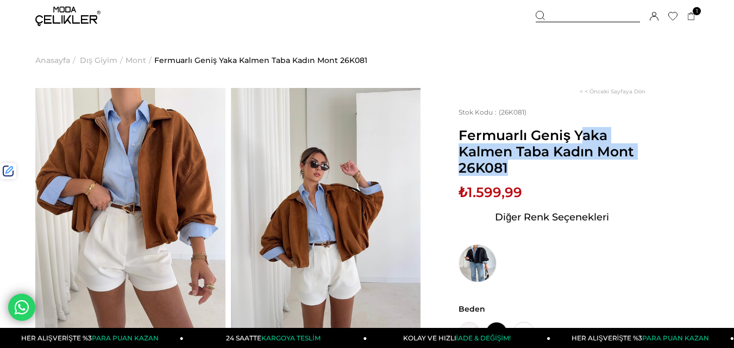
click at [606, 143] on span "Fermuarlı Geniş Yaka Kalmen Taba Kadın Mont 26K081" at bounding box center [552, 151] width 187 height 49
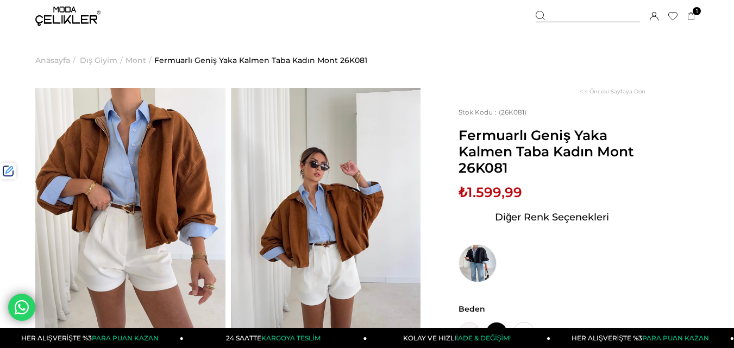
click at [502, 166] on span "Fermuarlı Geniş Yaka Kalmen Taba Kadın Mont 26K081" at bounding box center [552, 151] width 187 height 49
click at [501, 166] on span "Fermuarlı Geniş Yaka Kalmen Taba Kadın Mont 26K081" at bounding box center [552, 151] width 187 height 49
copy span "26K081"
click at [560, 20] on div at bounding box center [588, 16] width 104 height 11
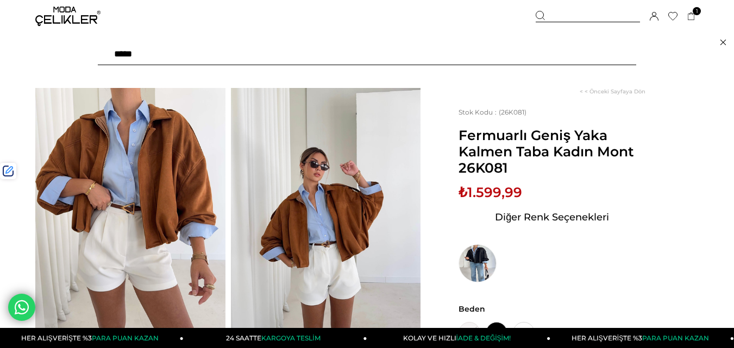
paste input "******"
type input "******"
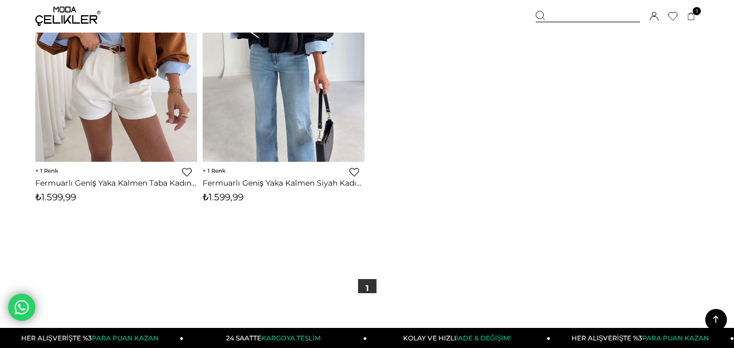
scroll to position [203, 0]
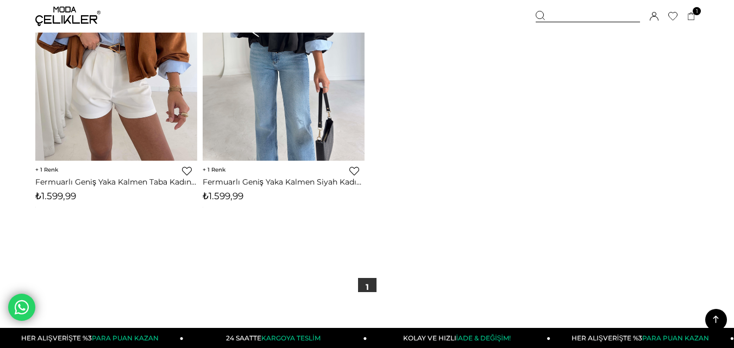
click at [226, 190] on div "1 Favorilere Ekle Moda Celikler Fermuarlı Geniş Yaka Kalmen Siyah Kadın Mont 26…" at bounding box center [284, 184] width 162 height 46
click at [233, 199] on span "₺1.599,99" at bounding box center [223, 196] width 41 height 11
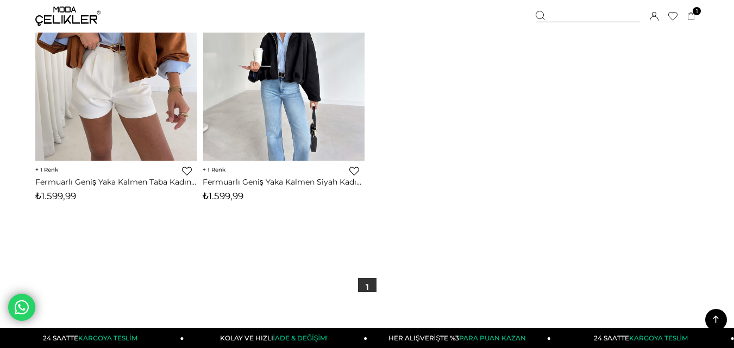
copy span "1.599,99"
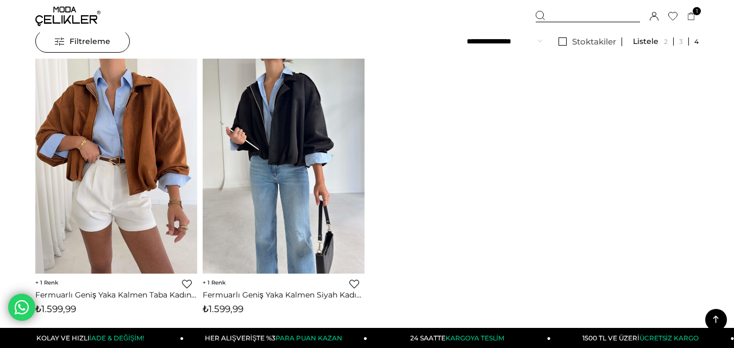
scroll to position [0, 0]
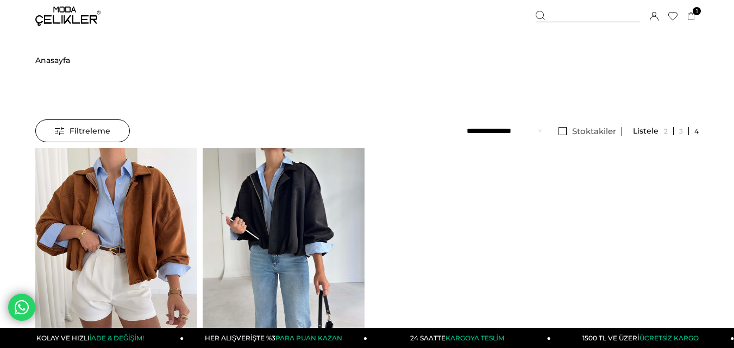
click at [568, 14] on div at bounding box center [588, 16] width 104 height 11
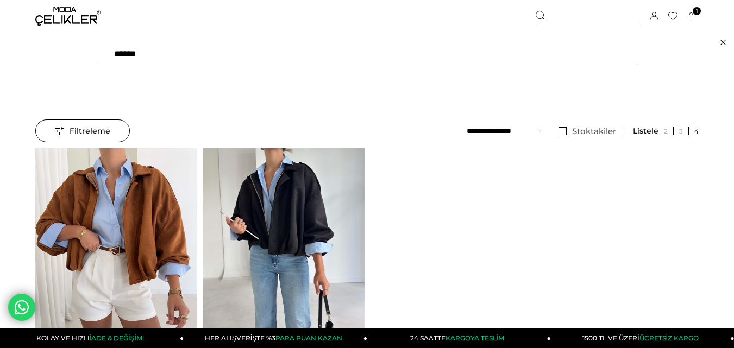
click at [272, 58] on input "******" at bounding box center [367, 54] width 538 height 22
paste input "text"
type input "******"
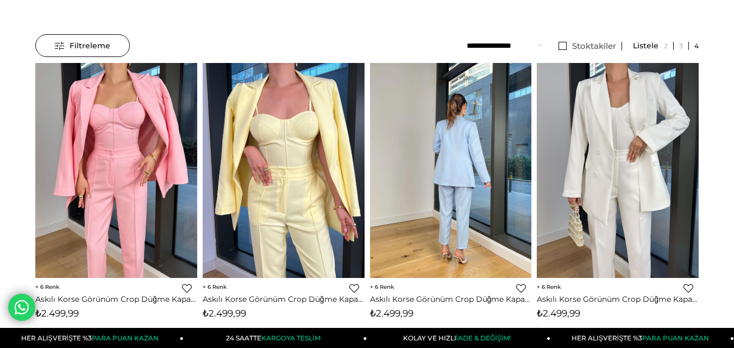
scroll to position [109, 0]
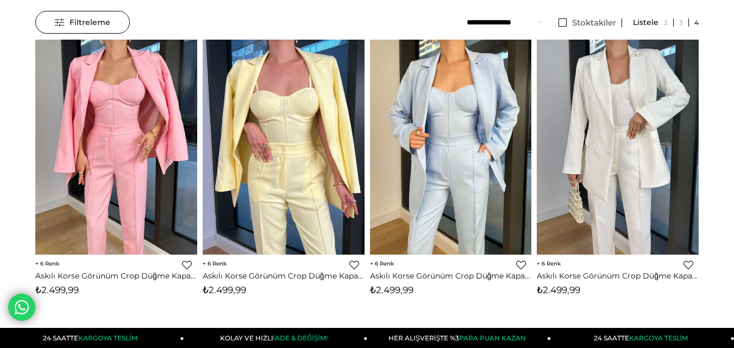
click at [394, 291] on span "₺2.499,99" at bounding box center [391, 290] width 43 height 11
click at [393, 291] on span "₺2.499,99" at bounding box center [391, 290] width 43 height 11
copy span "2.499,99"
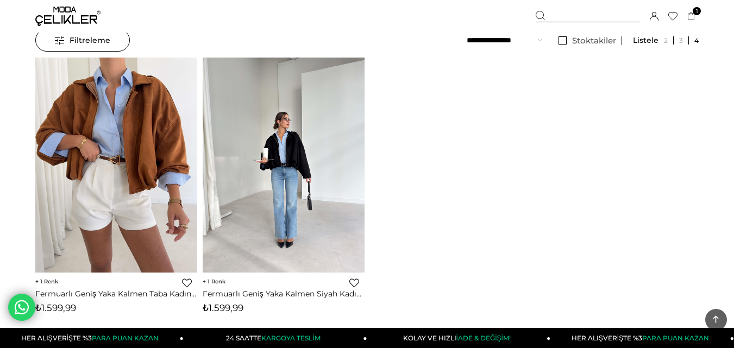
scroll to position [163, 0]
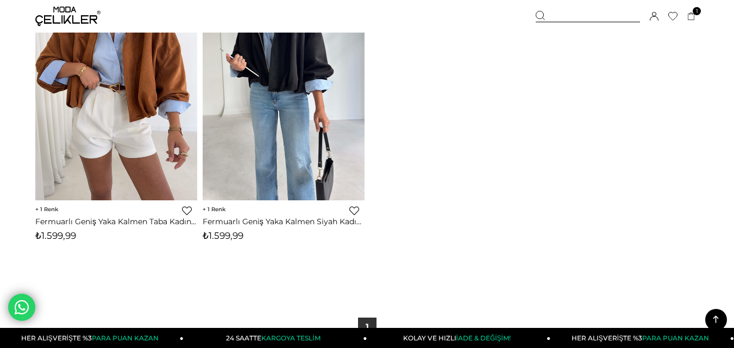
click at [224, 240] on span "₺1.599,99" at bounding box center [223, 235] width 41 height 11
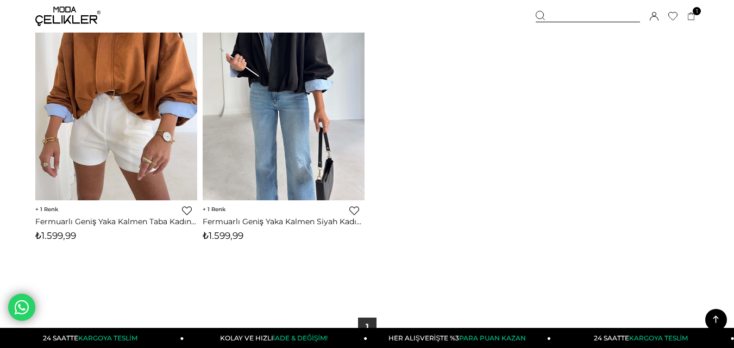
copy span "1.599,99"
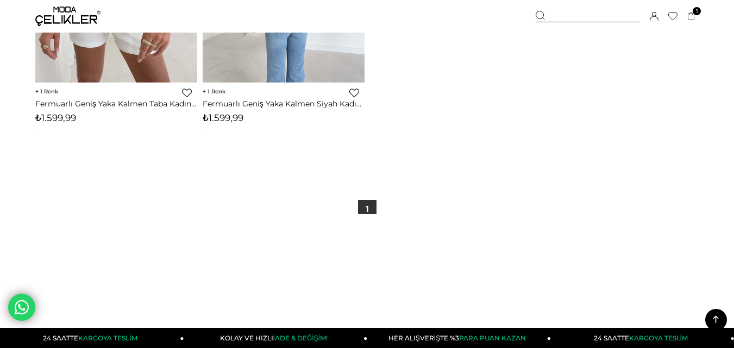
scroll to position [326, 0]
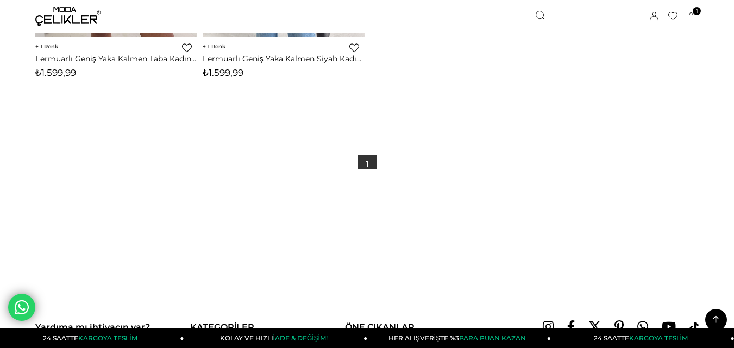
click at [232, 72] on span "₺1.599,99" at bounding box center [223, 72] width 41 height 11
click at [54, 18] on img at bounding box center [67, 17] width 65 height 20
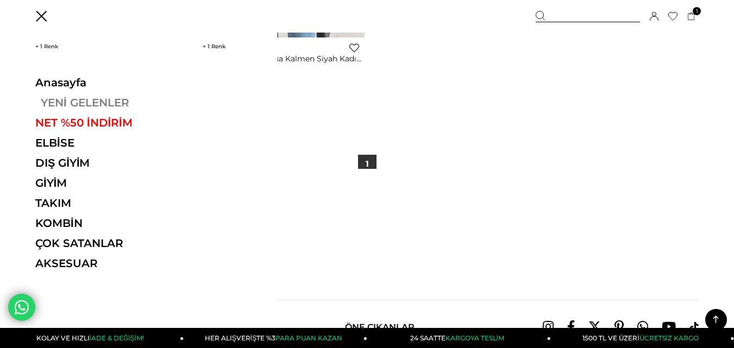
click at [67, 103] on link "YENİ GELENLER" at bounding box center [109, 102] width 149 height 13
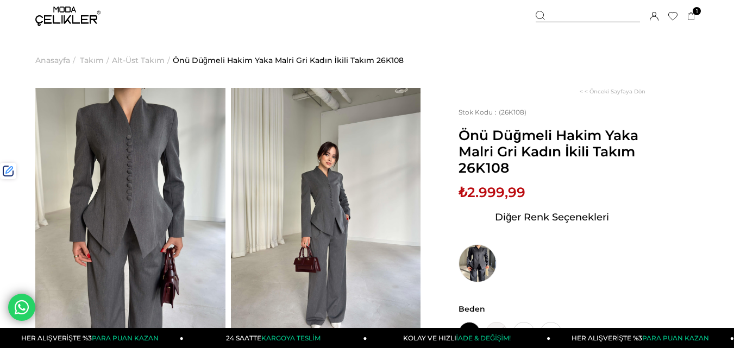
click at [569, 20] on div at bounding box center [588, 16] width 104 height 11
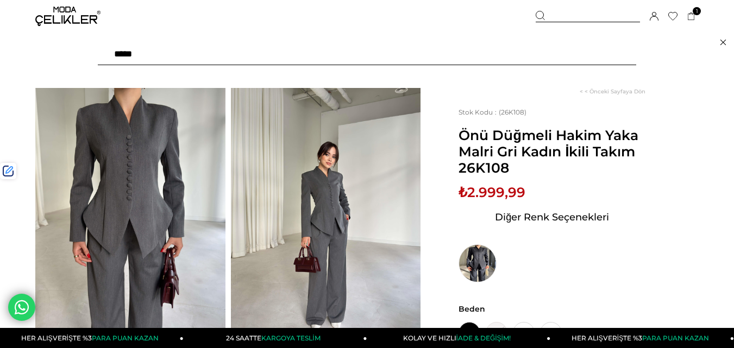
paste input "******"
type input "******"
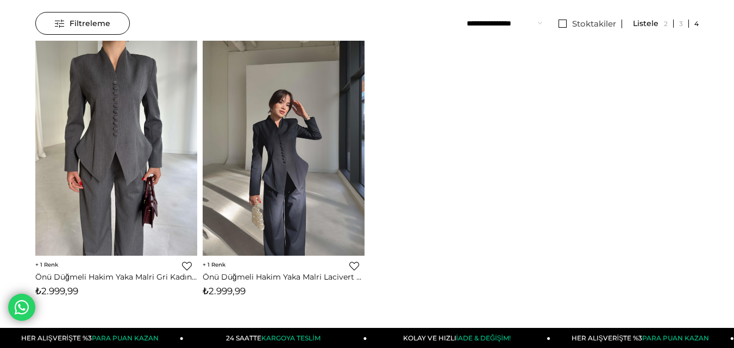
scroll to position [257, 0]
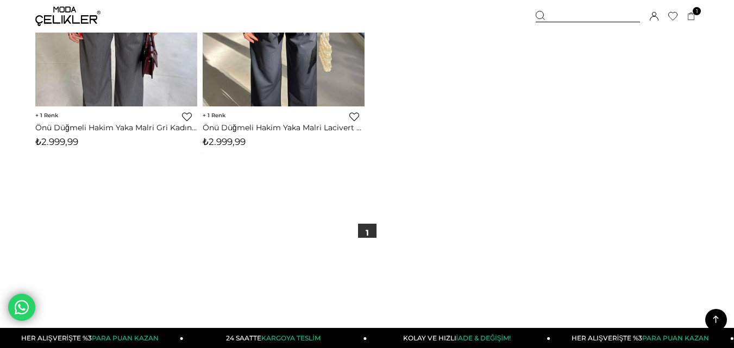
click at [234, 138] on span "₺2.999,99" at bounding box center [224, 141] width 43 height 11
copy span "2.999,99"
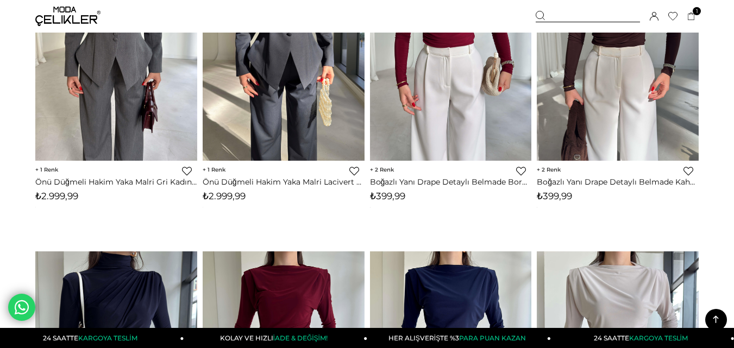
click at [719, 323] on icon at bounding box center [716, 320] width 14 height 14
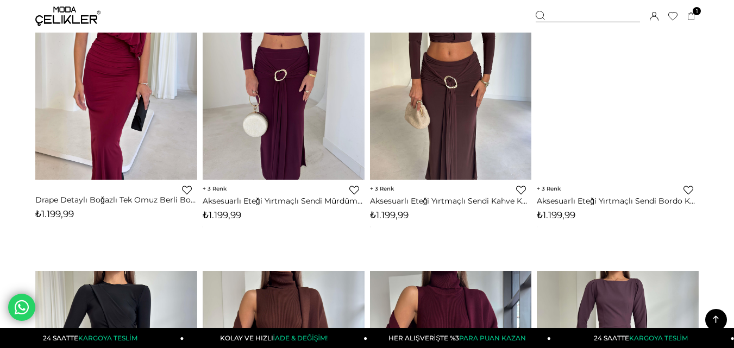
scroll to position [652, 0]
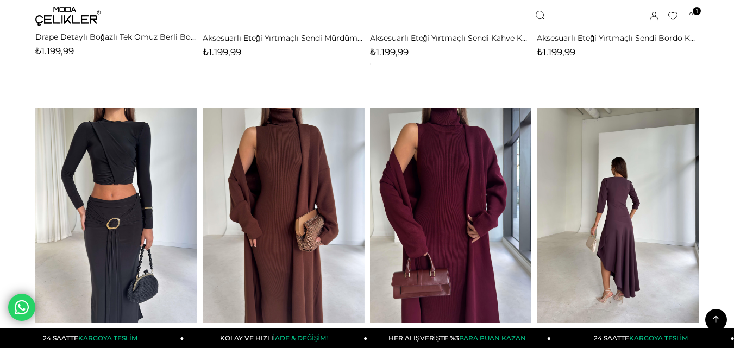
click at [601, 170] on img at bounding box center [618, 216] width 162 height 216
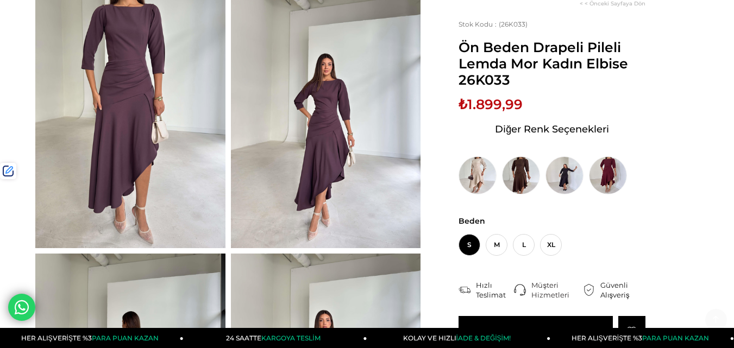
scroll to position [163, 0]
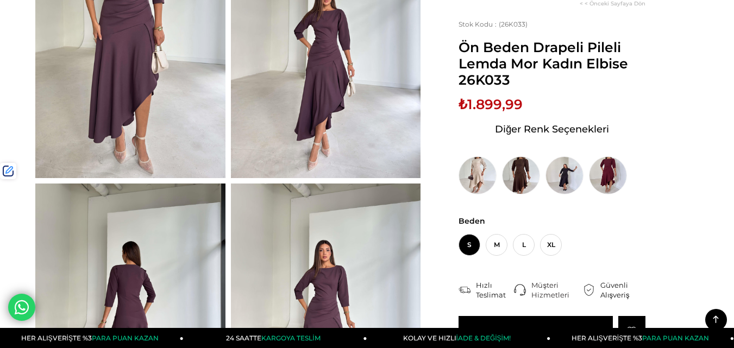
click at [485, 105] on span "₺1.899,99" at bounding box center [491, 104] width 64 height 16
copy span "1.899,99"
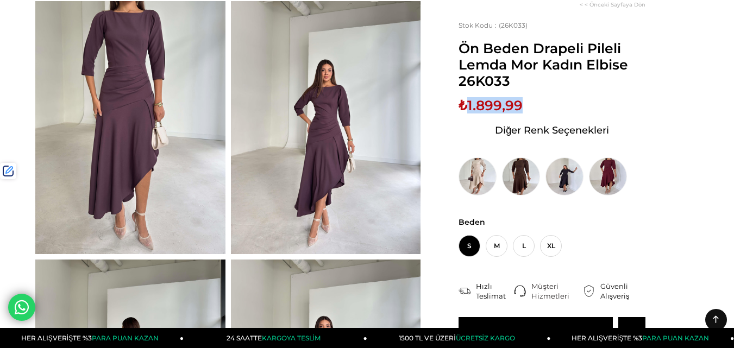
scroll to position [0, 0]
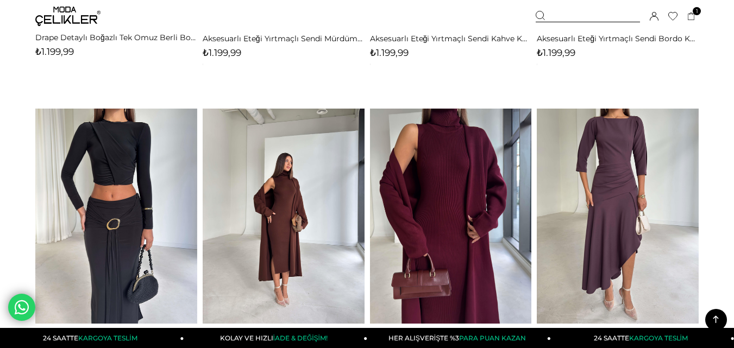
click at [571, 17] on div at bounding box center [588, 16] width 104 height 11
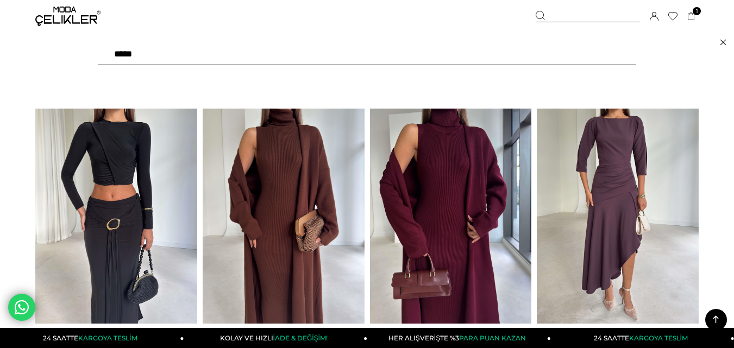
click at [228, 48] on input "text" at bounding box center [367, 54] width 538 height 22
type input "******"
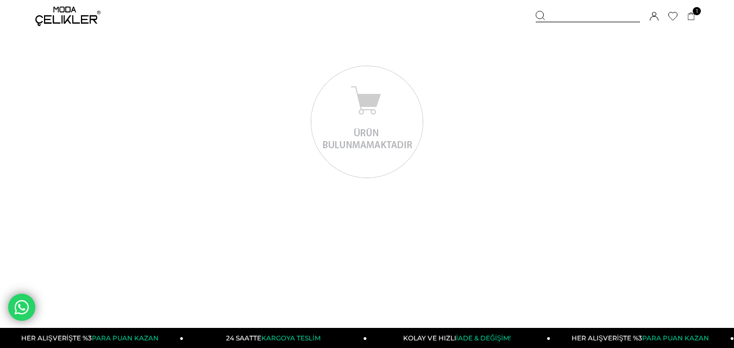
drag, startPoint x: 563, startPoint y: 15, endPoint x: 128, endPoint y: 61, distance: 437.7
click at [562, 15] on div at bounding box center [588, 16] width 104 height 11
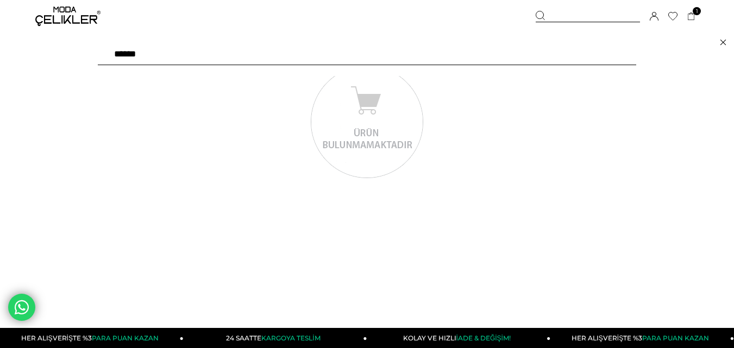
click at [126, 53] on input "******" at bounding box center [367, 54] width 538 height 22
type input "******"
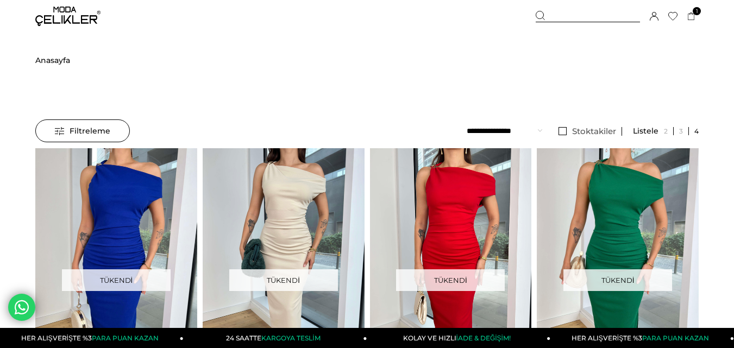
drag, startPoint x: 591, startPoint y: 18, endPoint x: 306, endPoint y: 43, distance: 285.8
click at [589, 18] on div at bounding box center [588, 16] width 104 height 11
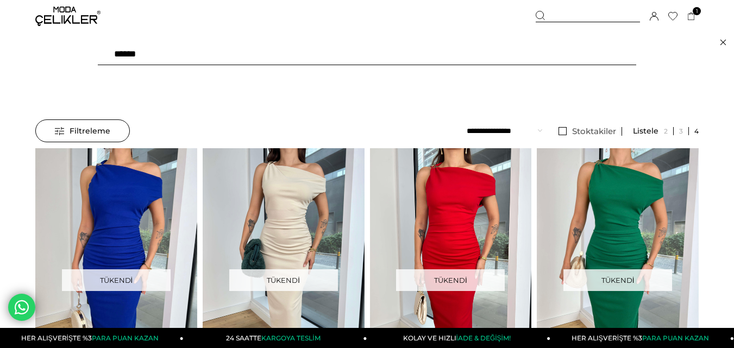
click at [267, 45] on input "******" at bounding box center [367, 54] width 538 height 22
type input "*****"
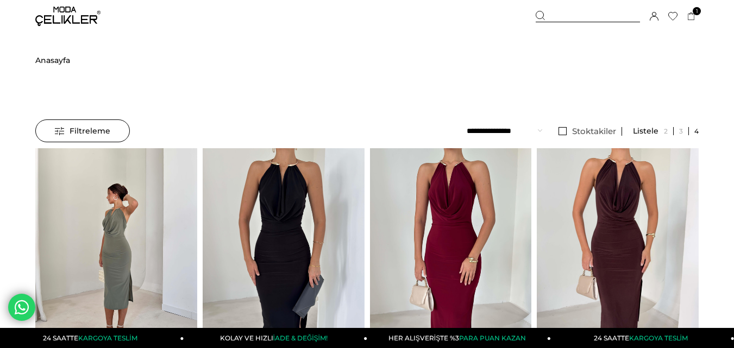
drag, startPoint x: 146, startPoint y: 186, endPoint x: 133, endPoint y: 206, distance: 24.0
click at [131, 238] on img at bounding box center [116, 256] width 162 height 216
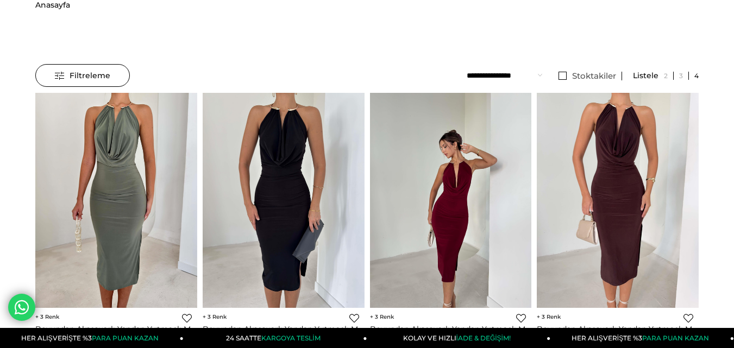
scroll to position [203, 0]
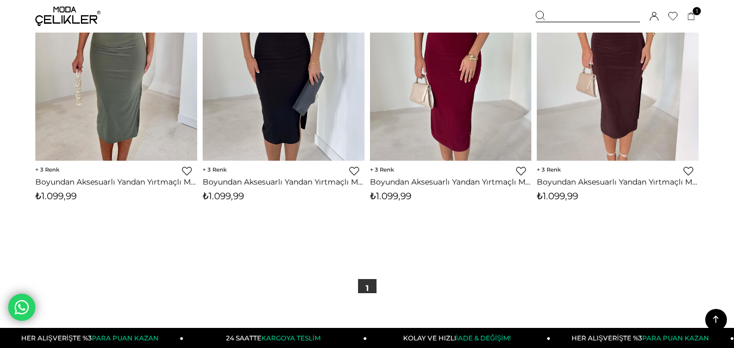
click at [393, 193] on span "₺1.099,99" at bounding box center [390, 196] width 41 height 11
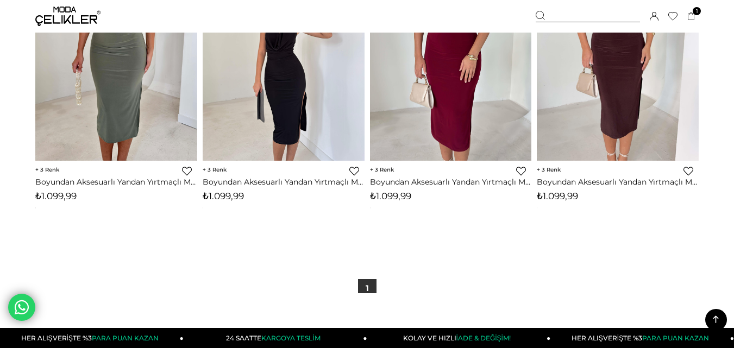
copy span "1.099,99"
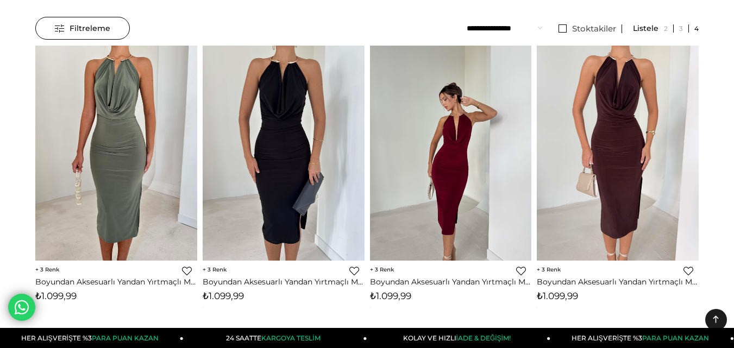
scroll to position [0, 0]
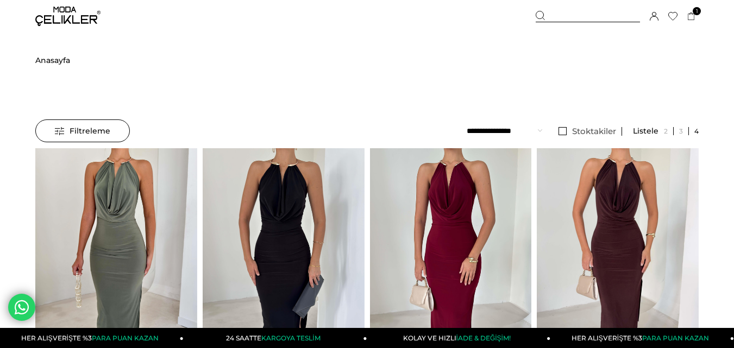
click at [585, 8] on div "Sepetim 1 Ürün ₺1.699,99 Asimetrik Yaka Uzun Kollu Keyli Bordo Kadın Midi Elbis…" at bounding box center [617, 16] width 163 height 33
click at [572, 14] on div at bounding box center [588, 16] width 104 height 11
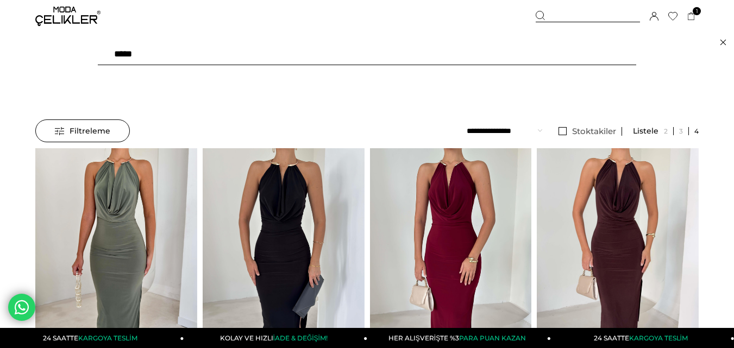
click at [217, 54] on input "*****" at bounding box center [367, 54] width 538 height 22
type input "*****"
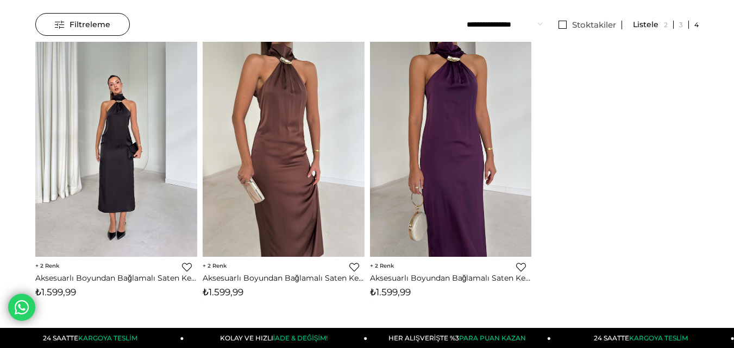
scroll to position [109, 0]
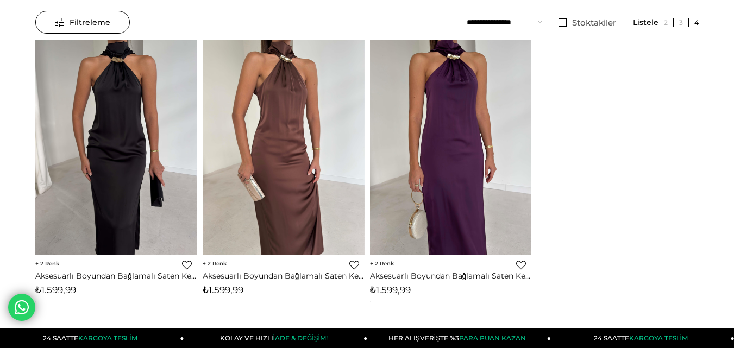
click at [229, 290] on span "₺1.599,99" at bounding box center [223, 290] width 41 height 11
copy span "1.599,99"
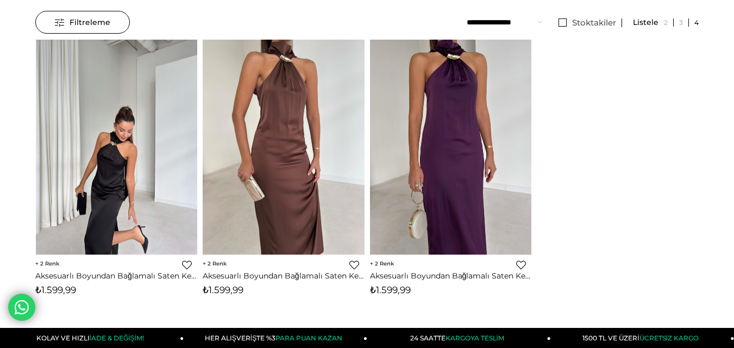
click at [107, 134] on div at bounding box center [116, 147] width 809 height 215
click at [107, 134] on img at bounding box center [117, 148] width 162 height 216
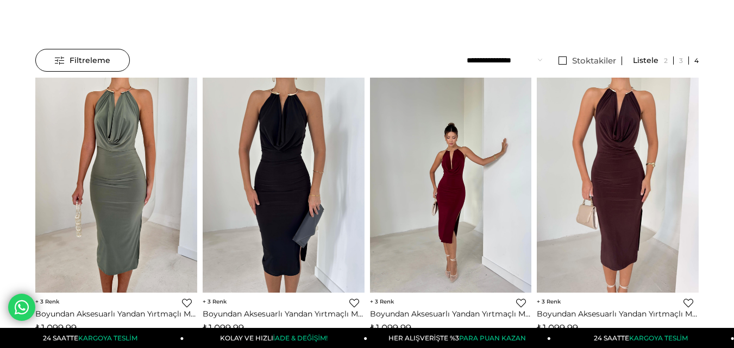
scroll to position [163, 0]
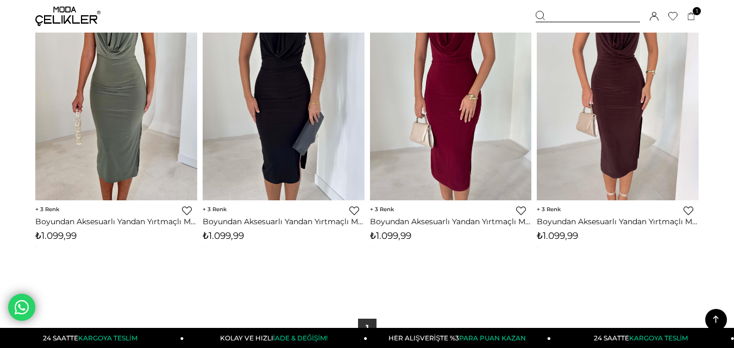
click at [227, 236] on span "₺1.099,99" at bounding box center [223, 235] width 41 height 11
copy span "1.099,99"
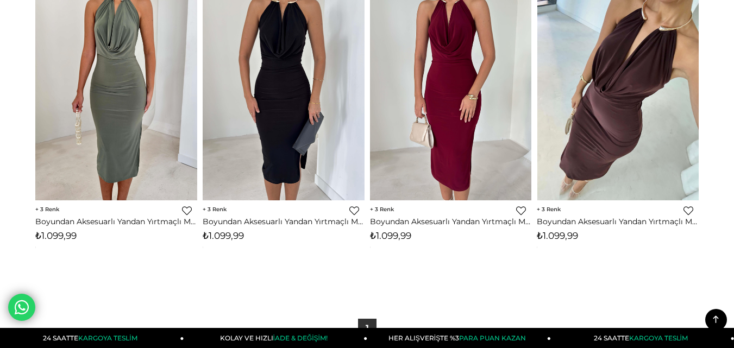
scroll to position [0, 0]
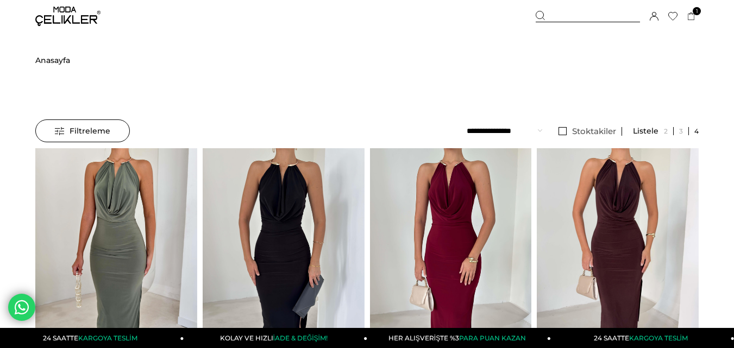
click at [571, 22] on div at bounding box center [588, 16] width 104 height 11
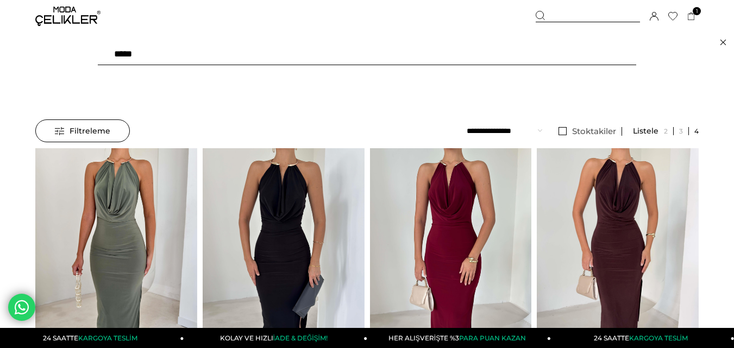
click at [290, 59] on input "*****" at bounding box center [367, 54] width 538 height 22
type input "*****"
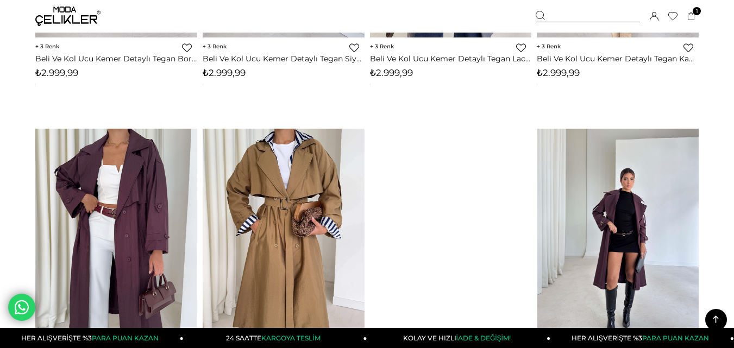
click at [610, 224] on div at bounding box center [618, 236] width 809 height 215
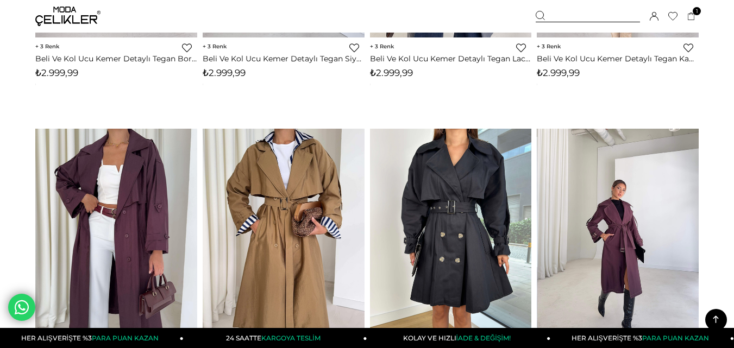
click at [610, 224] on img at bounding box center [618, 237] width 162 height 216
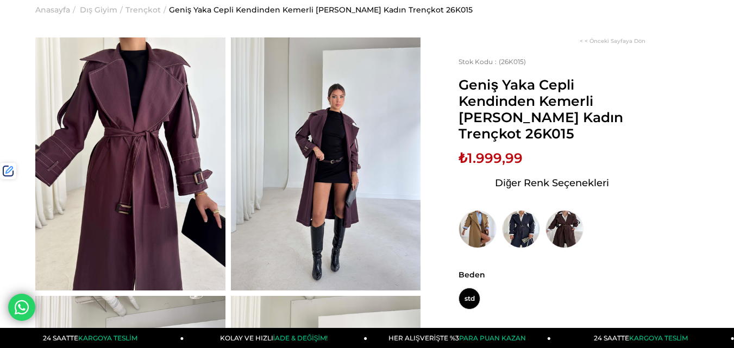
scroll to position [109, 0]
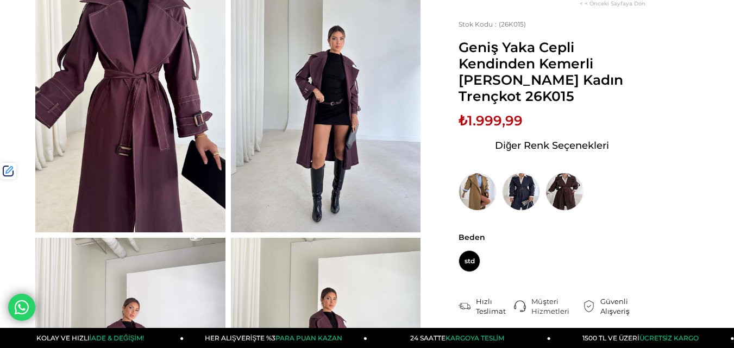
click at [496, 120] on span "₺1.999,99" at bounding box center [491, 120] width 64 height 16
copy span "1.999,99"
